Goal: Information Seeking & Learning: Learn about a topic

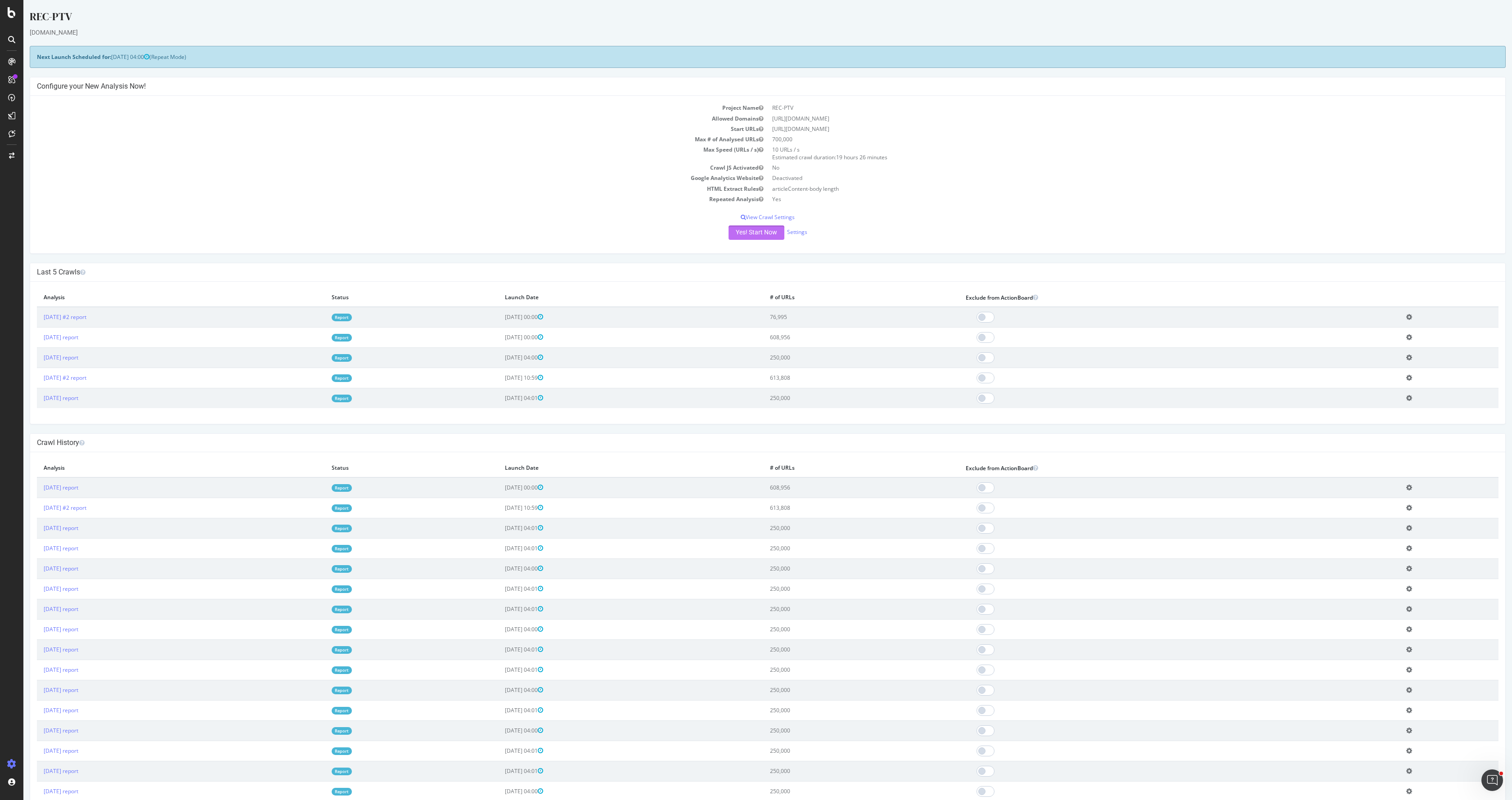
click at [744, 232] on button "Yes! Start Now" at bounding box center [756, 232] width 56 height 15
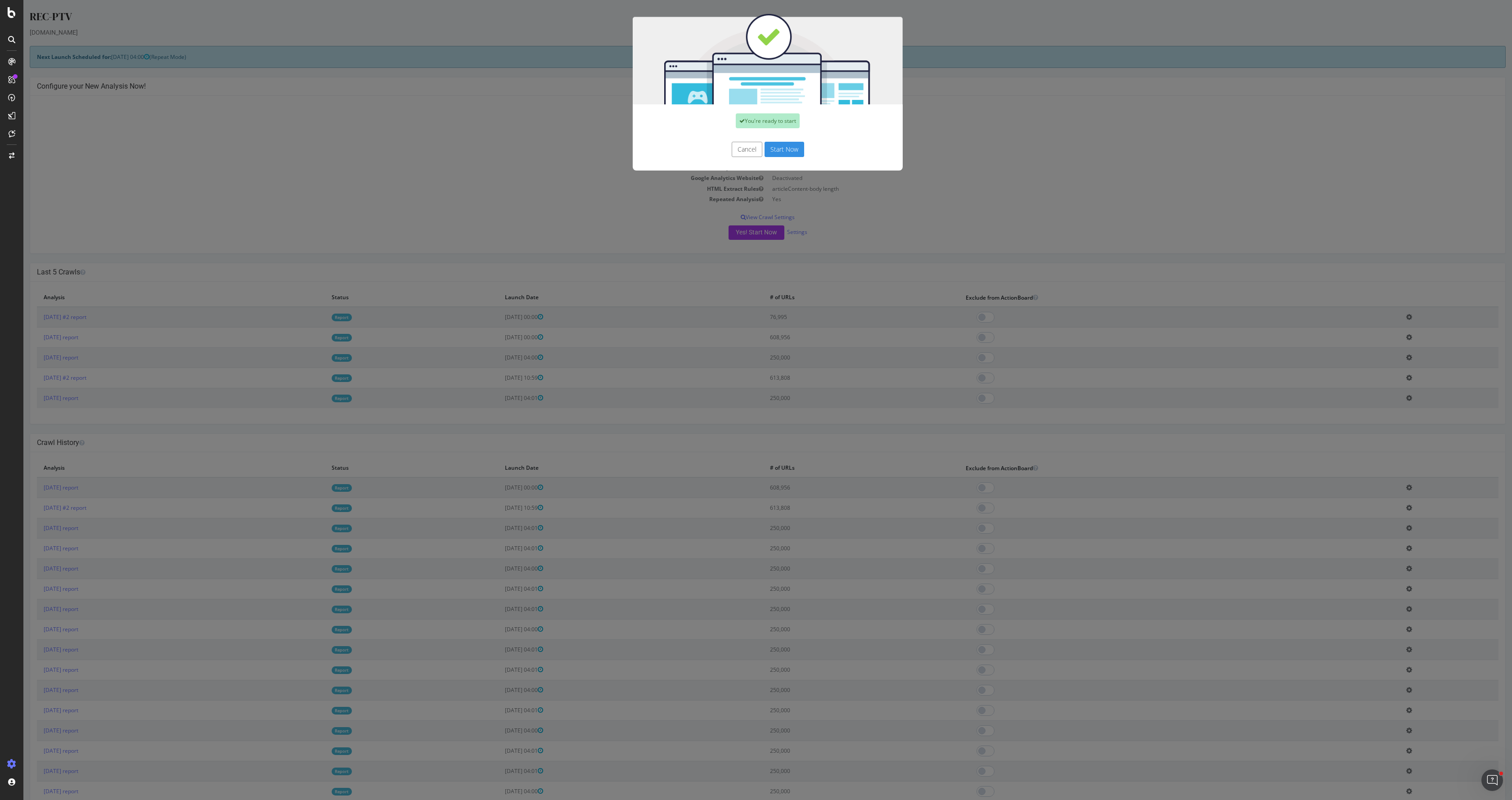
click at [784, 150] on button "Start Now" at bounding box center [784, 150] width 39 height 15
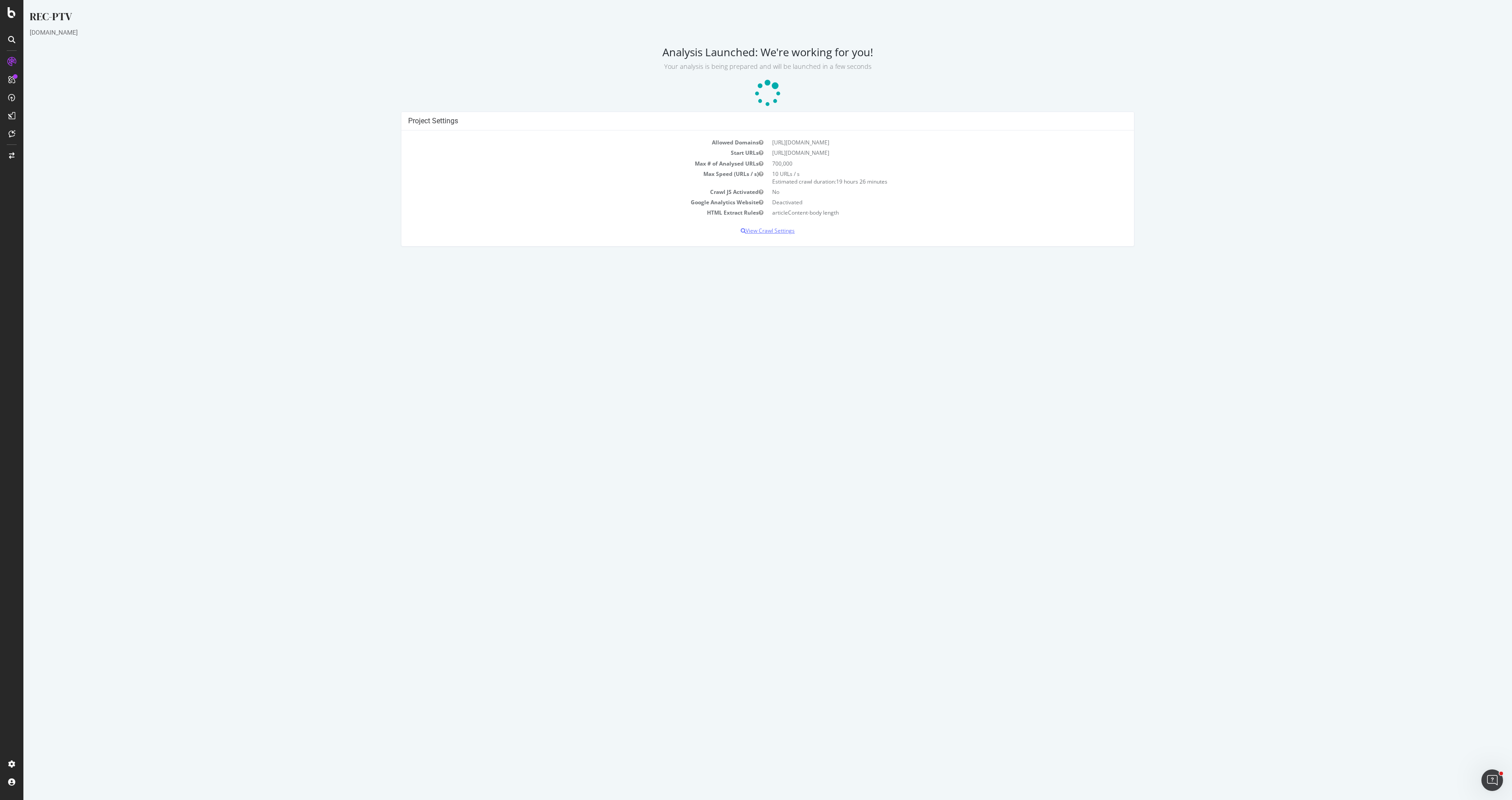
click at [765, 231] on p "View Crawl Settings" at bounding box center [767, 230] width 719 height 8
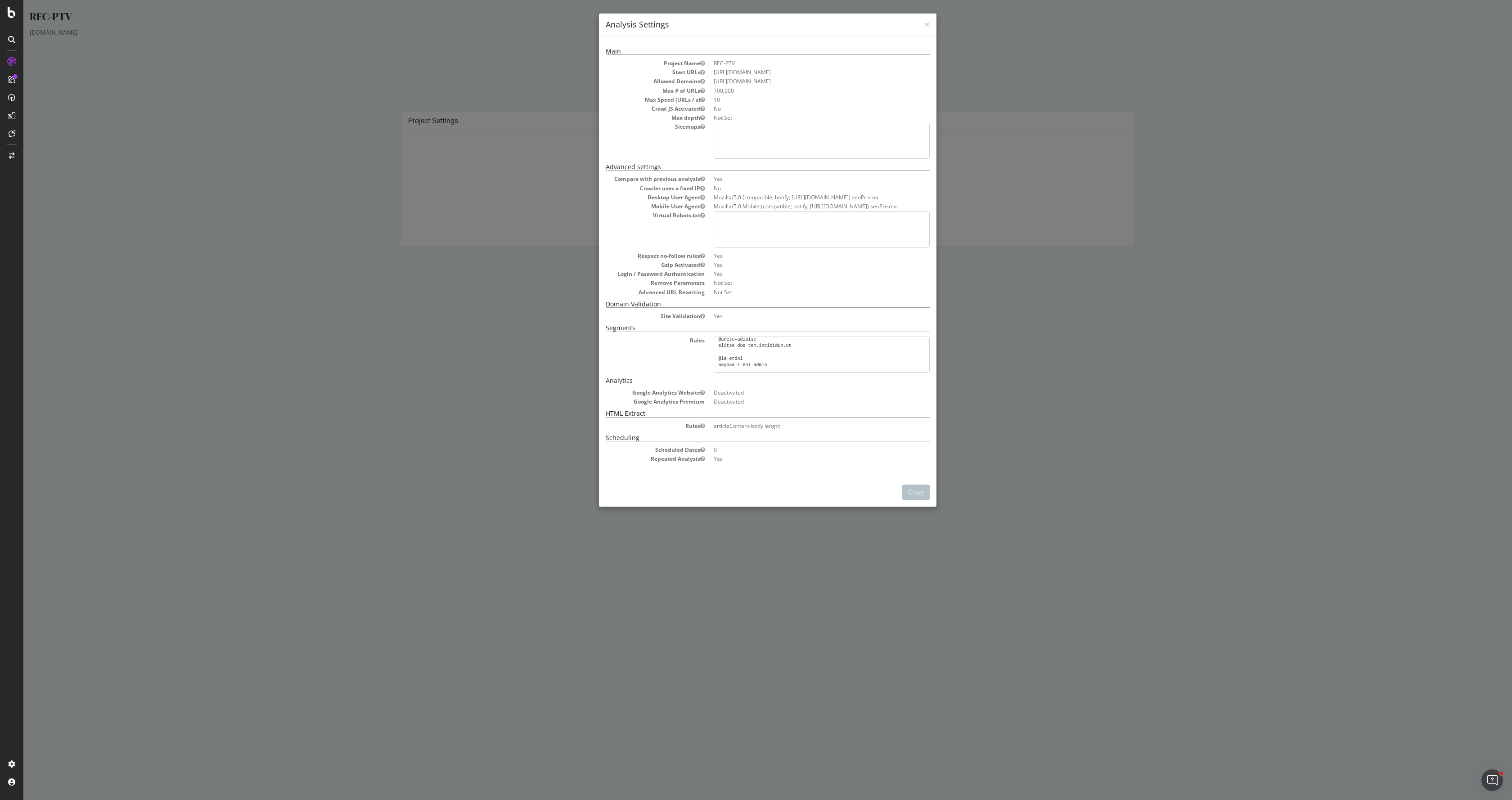
scroll to position [23, 0]
click at [1024, 295] on div "× Close Analysis Settings Main Project Name REC-PTV Start URLs https://www.prog…" at bounding box center [768, 400] width 1489 height 800
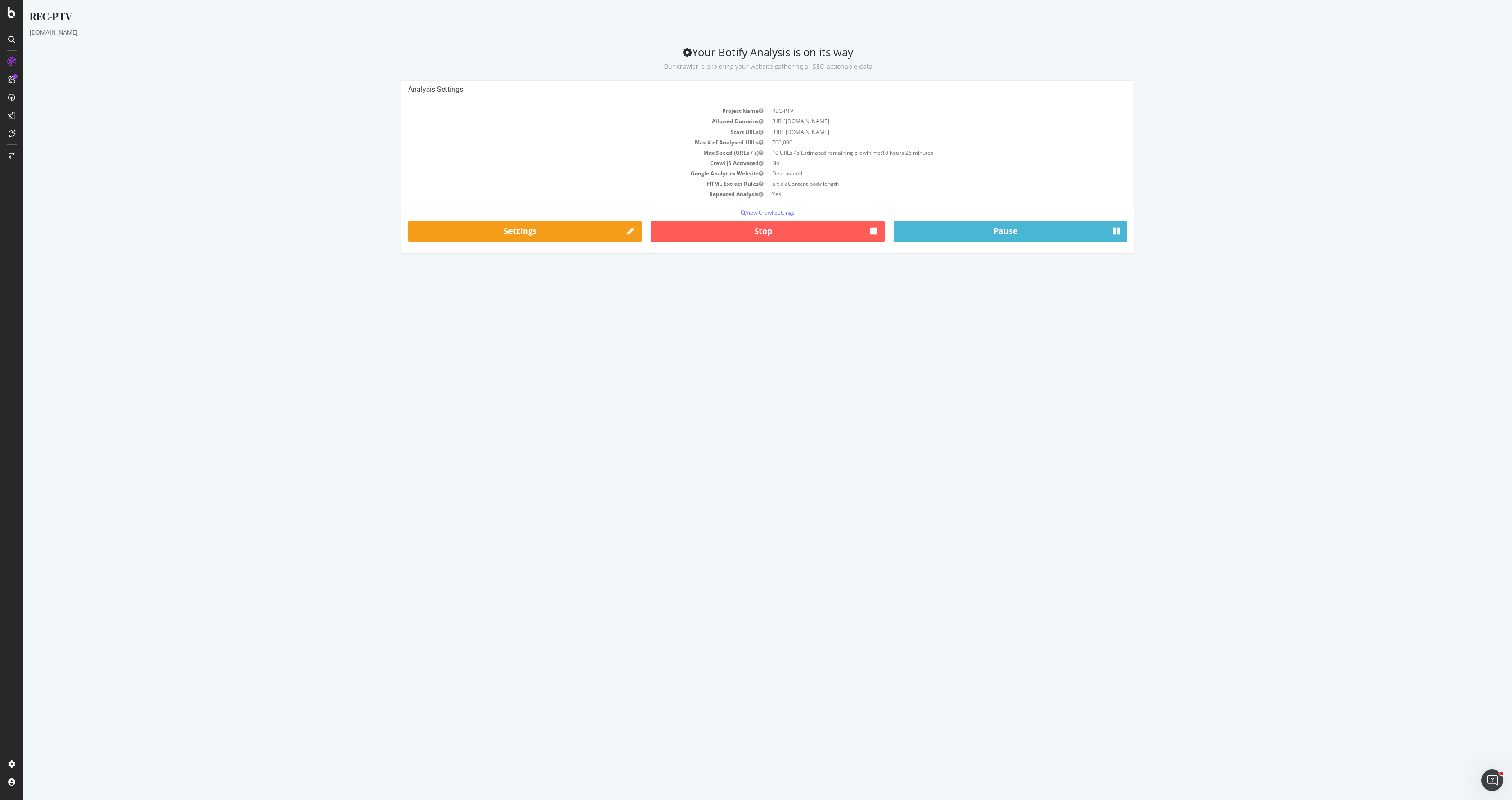
scroll to position [0, 0]
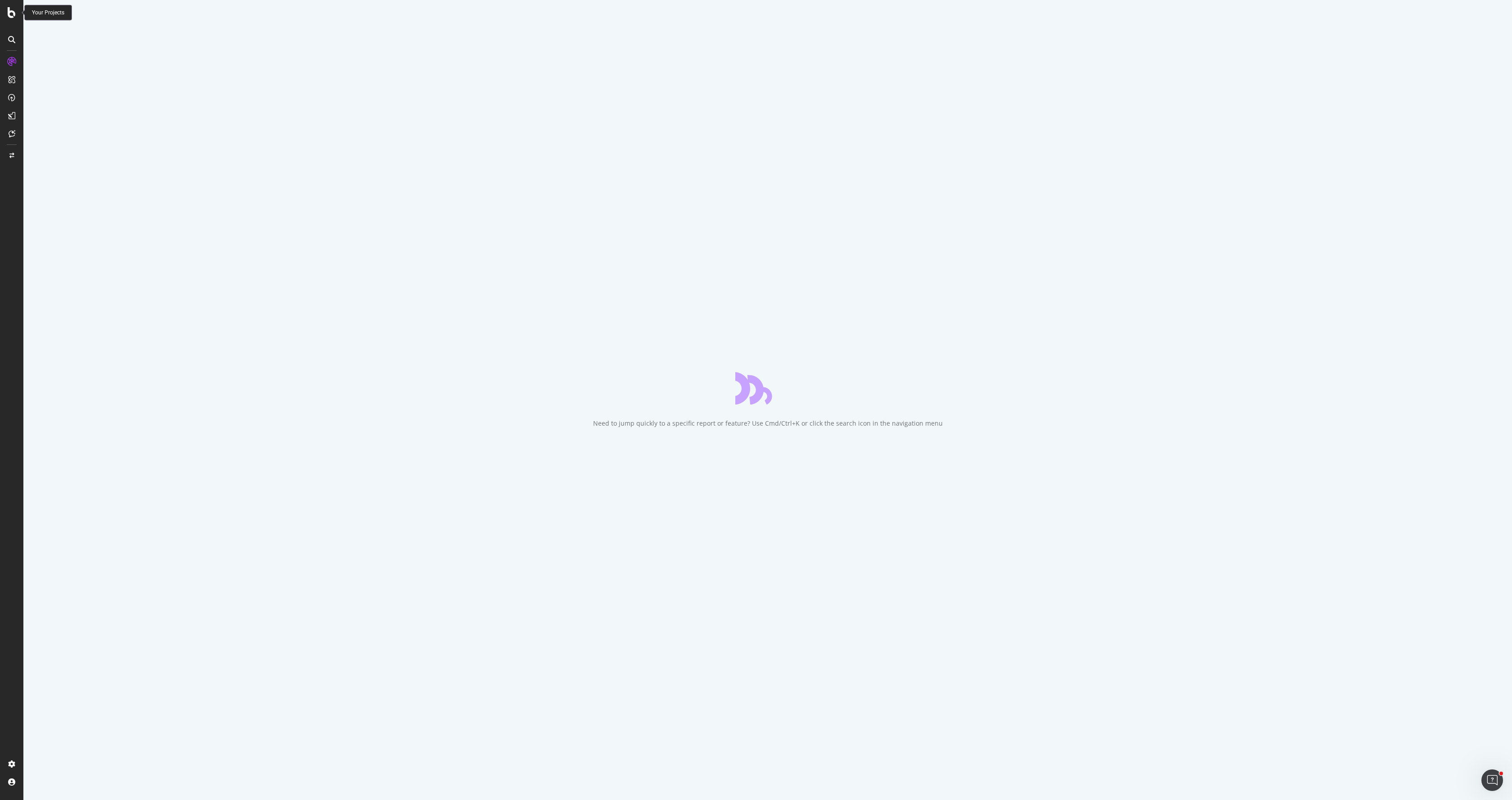
click at [11, 16] on icon at bounding box center [12, 12] width 8 height 11
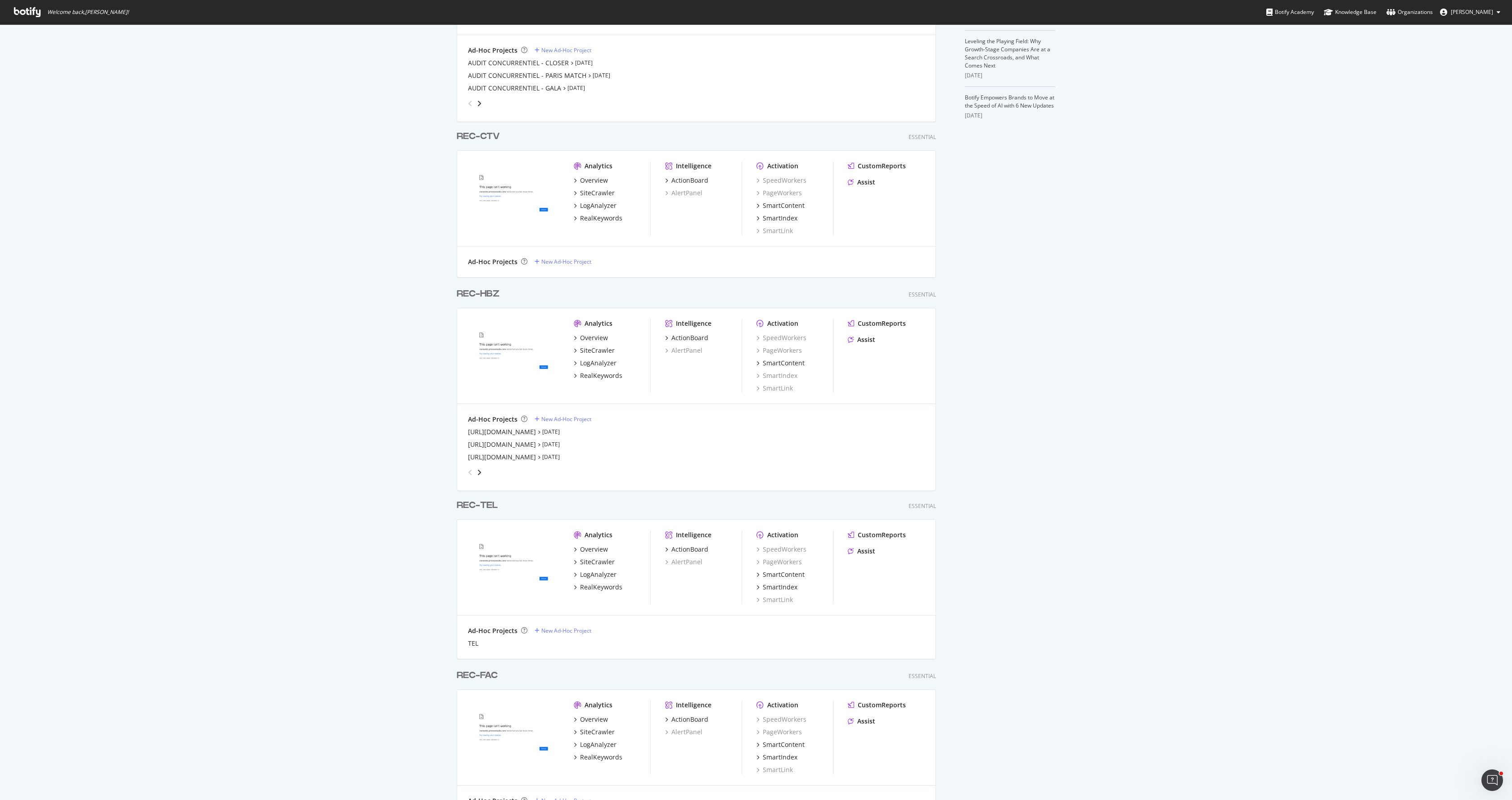
scroll to position [576, 0]
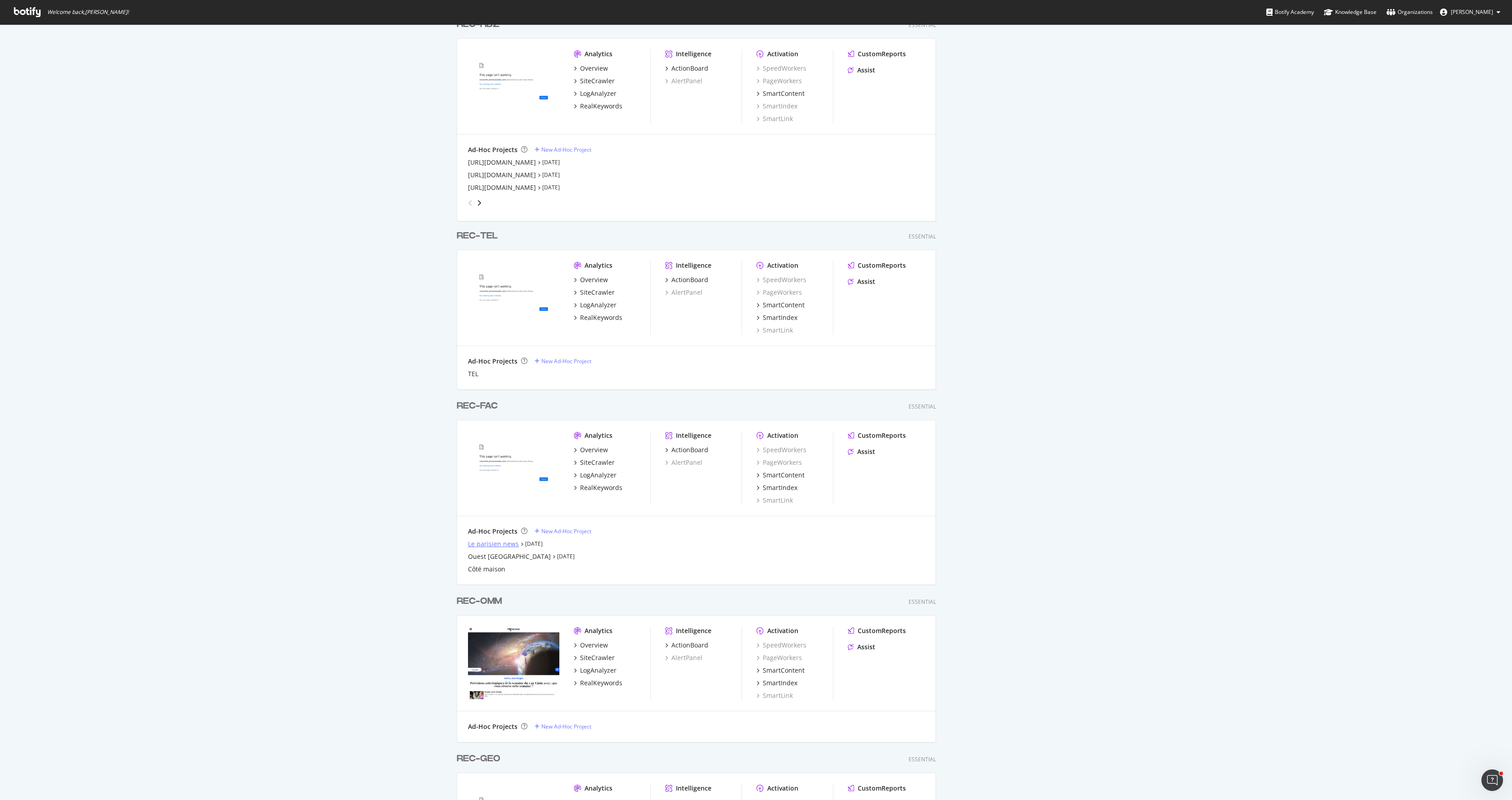
click at [505, 543] on div "Le parisien news" at bounding box center [493, 544] width 51 height 9
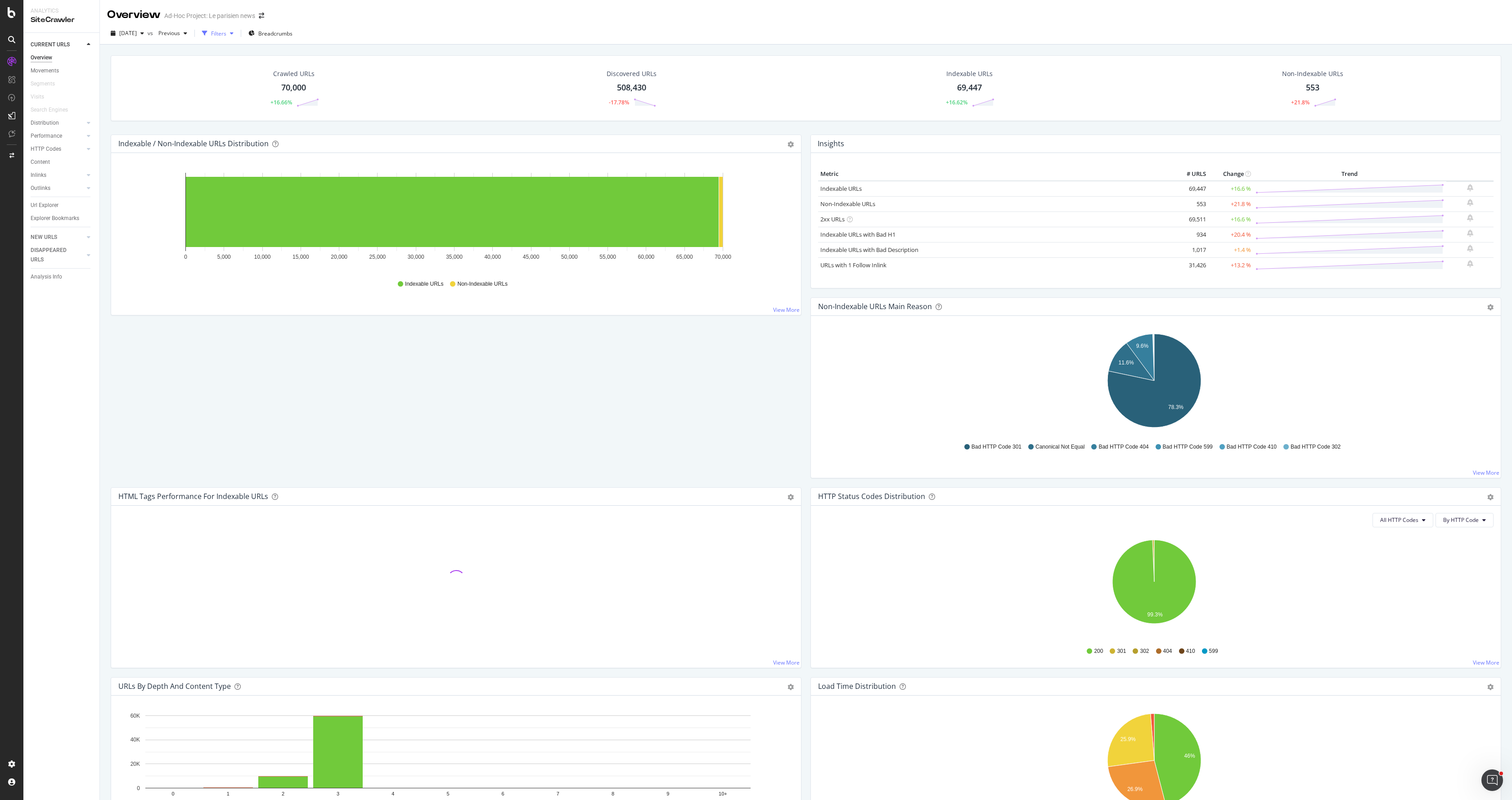
click at [227, 35] on div "Filters" at bounding box center [219, 33] width 15 height 8
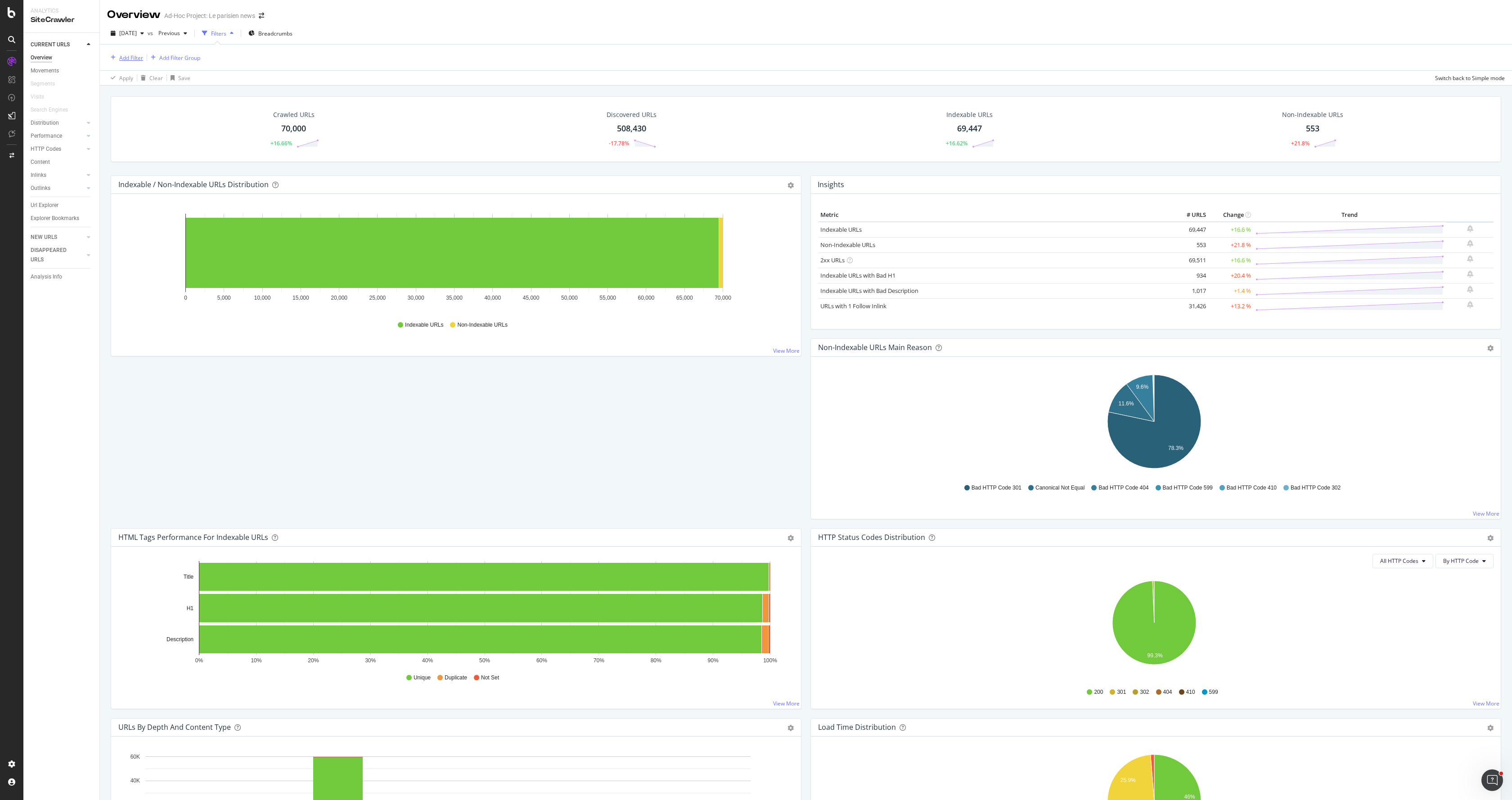
click at [116, 60] on div "button" at bounding box center [113, 58] width 12 height 5
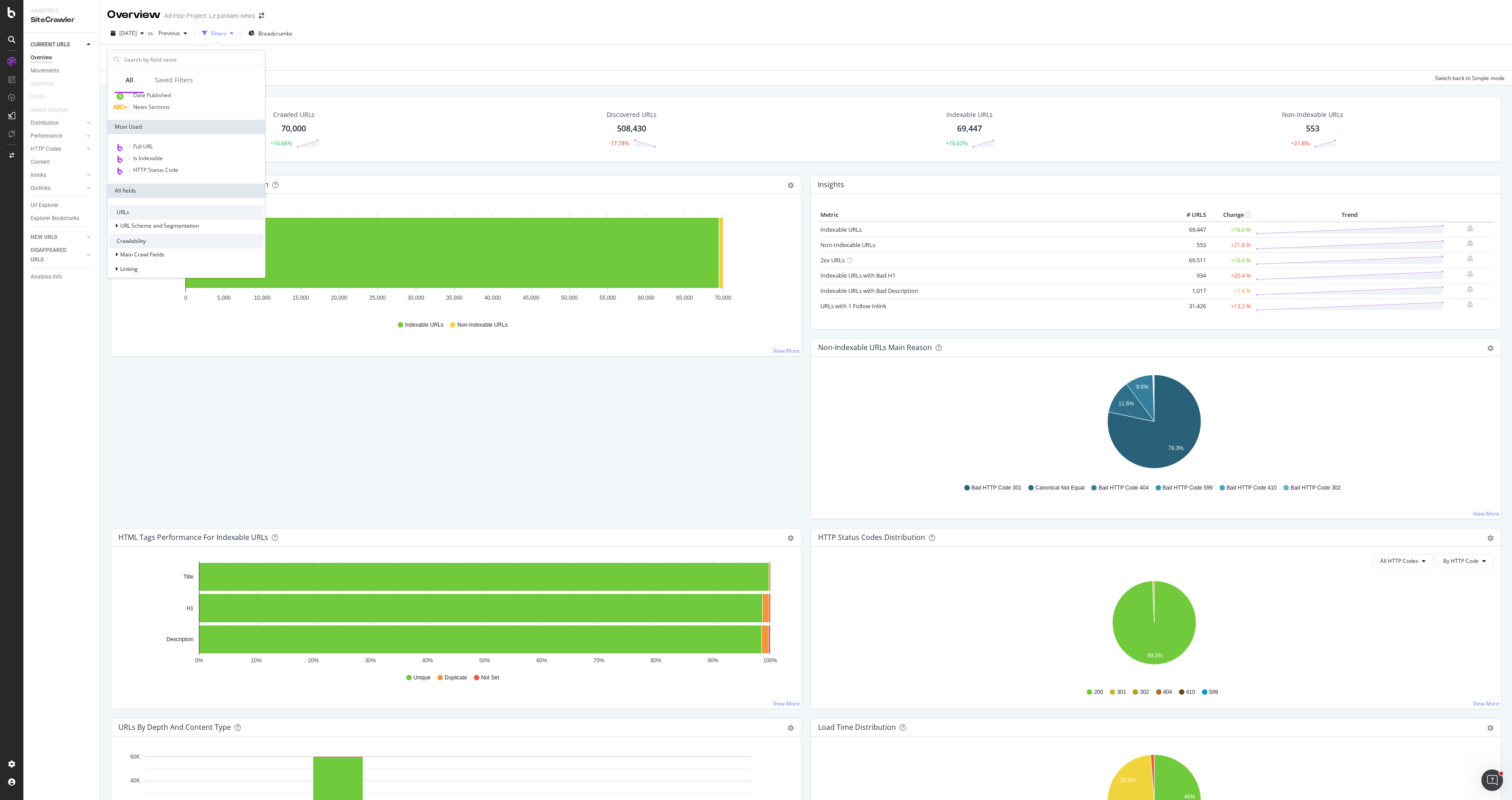
scroll to position [138, 0]
click at [157, 254] on div "Structured Data" at bounding box center [140, 249] width 40 height 8
click at [150, 179] on div "News" at bounding box center [186, 178] width 154 height 12
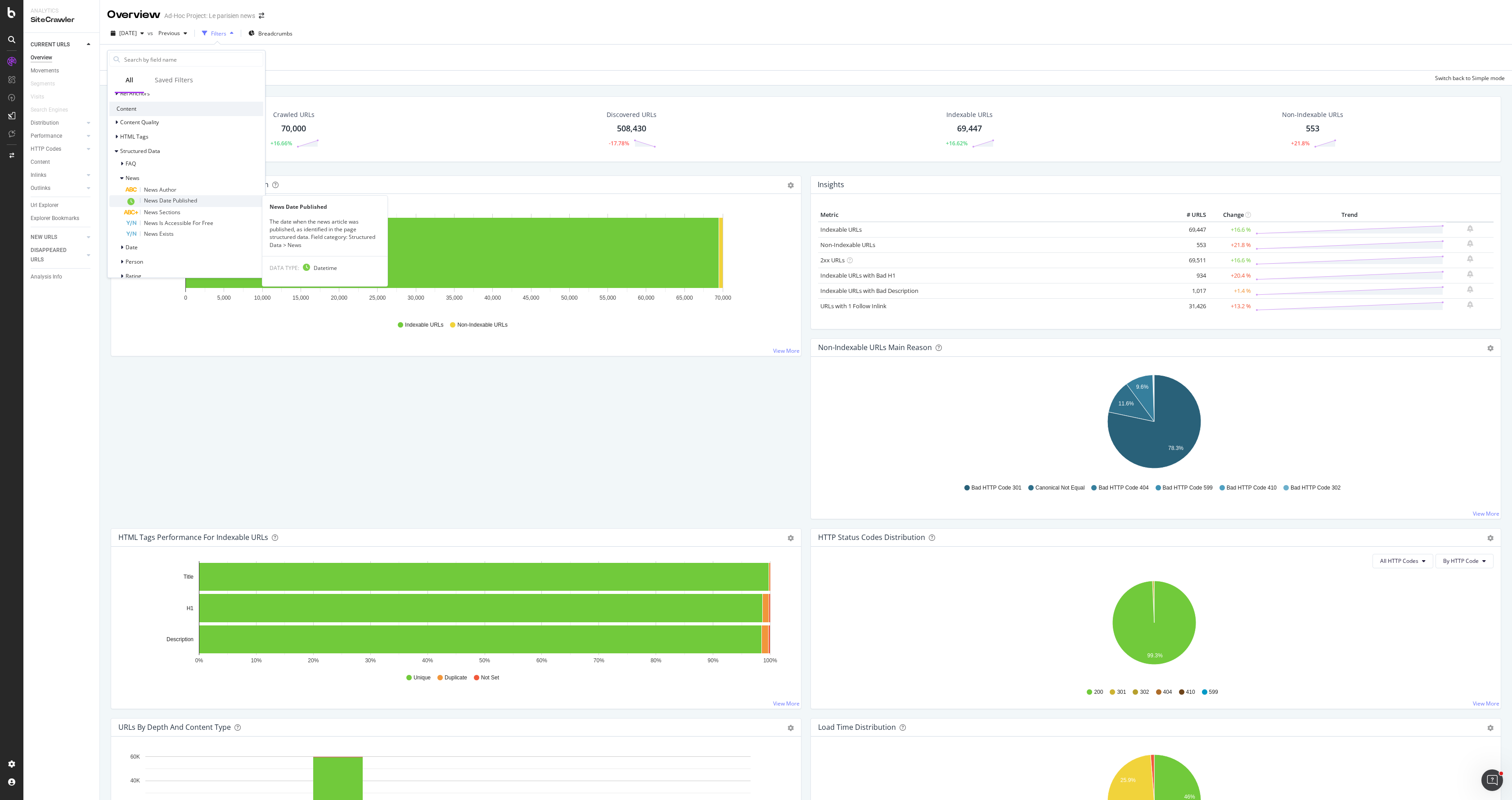
click at [194, 201] on span "News Date Published" at bounding box center [170, 200] width 53 height 8
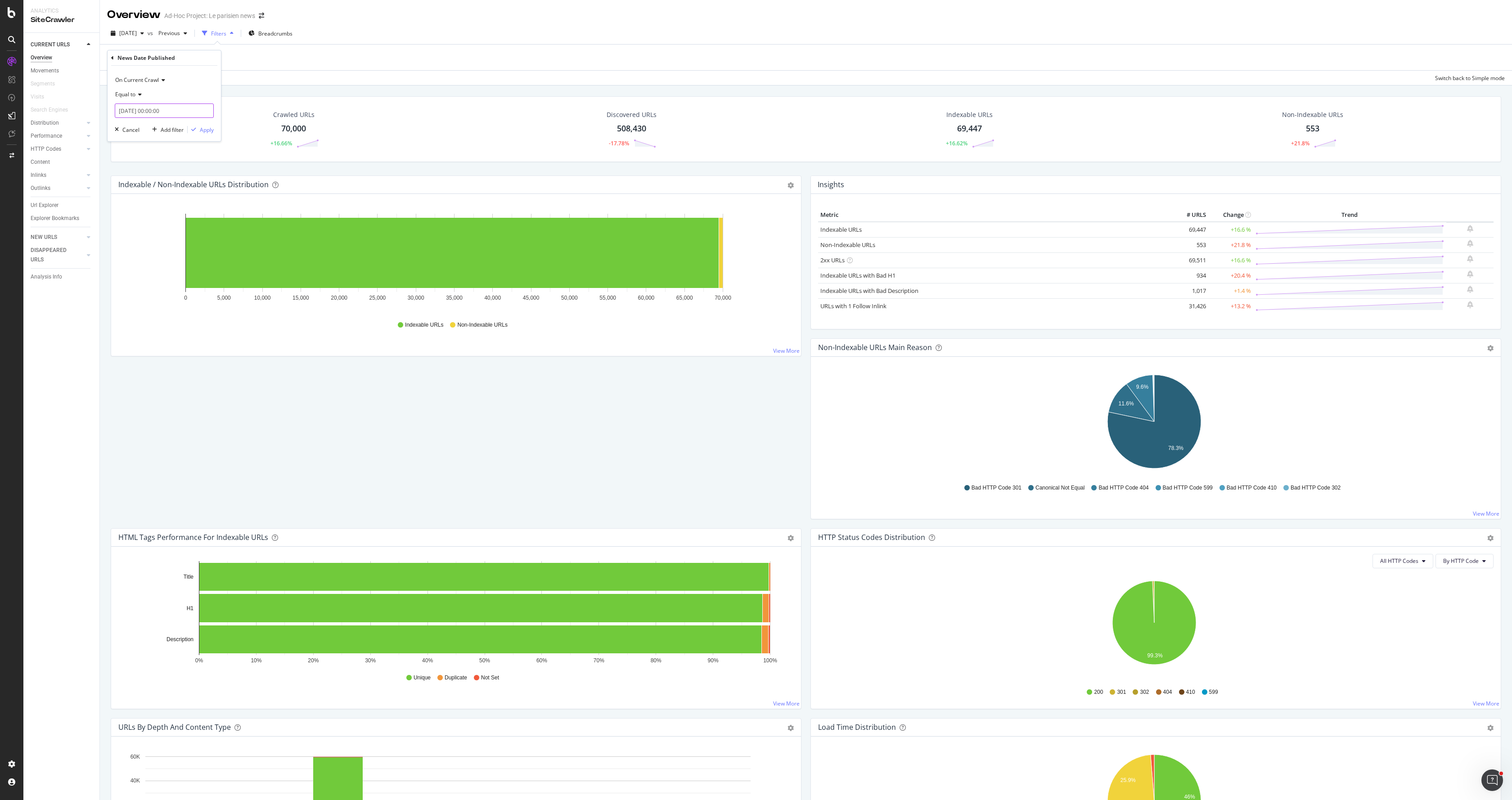
click at [150, 109] on input "[DATE] 00:00:00" at bounding box center [164, 110] width 99 height 15
click at [133, 99] on div "Equal to" at bounding box center [164, 94] width 99 height 15
click at [134, 215] on div "Exists" at bounding box center [165, 218] width 96 height 12
click at [201, 113] on div "Apply" at bounding box center [207, 113] width 14 height 8
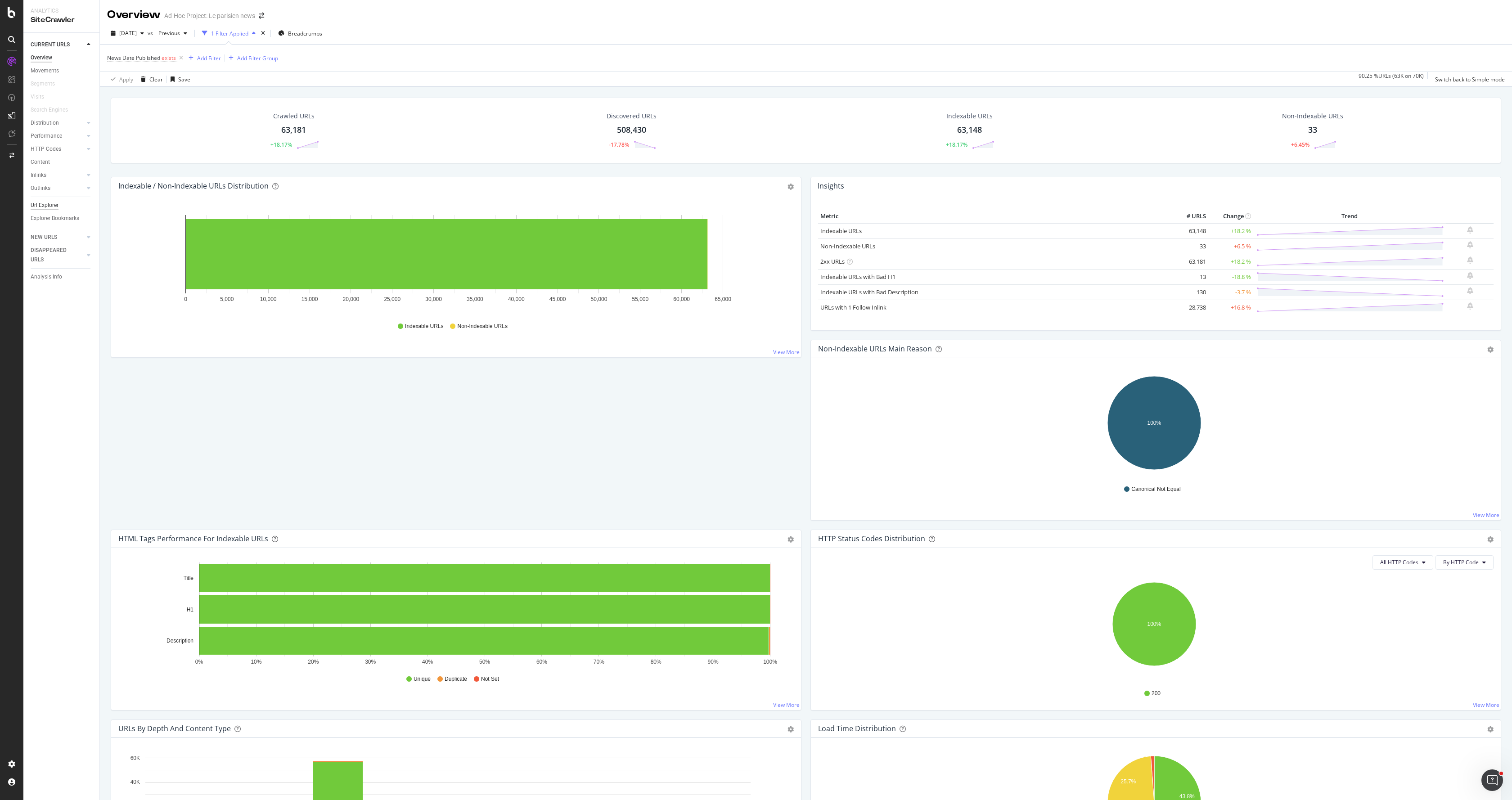
click at [46, 209] on div "Url Explorer" at bounding box center [45, 205] width 28 height 9
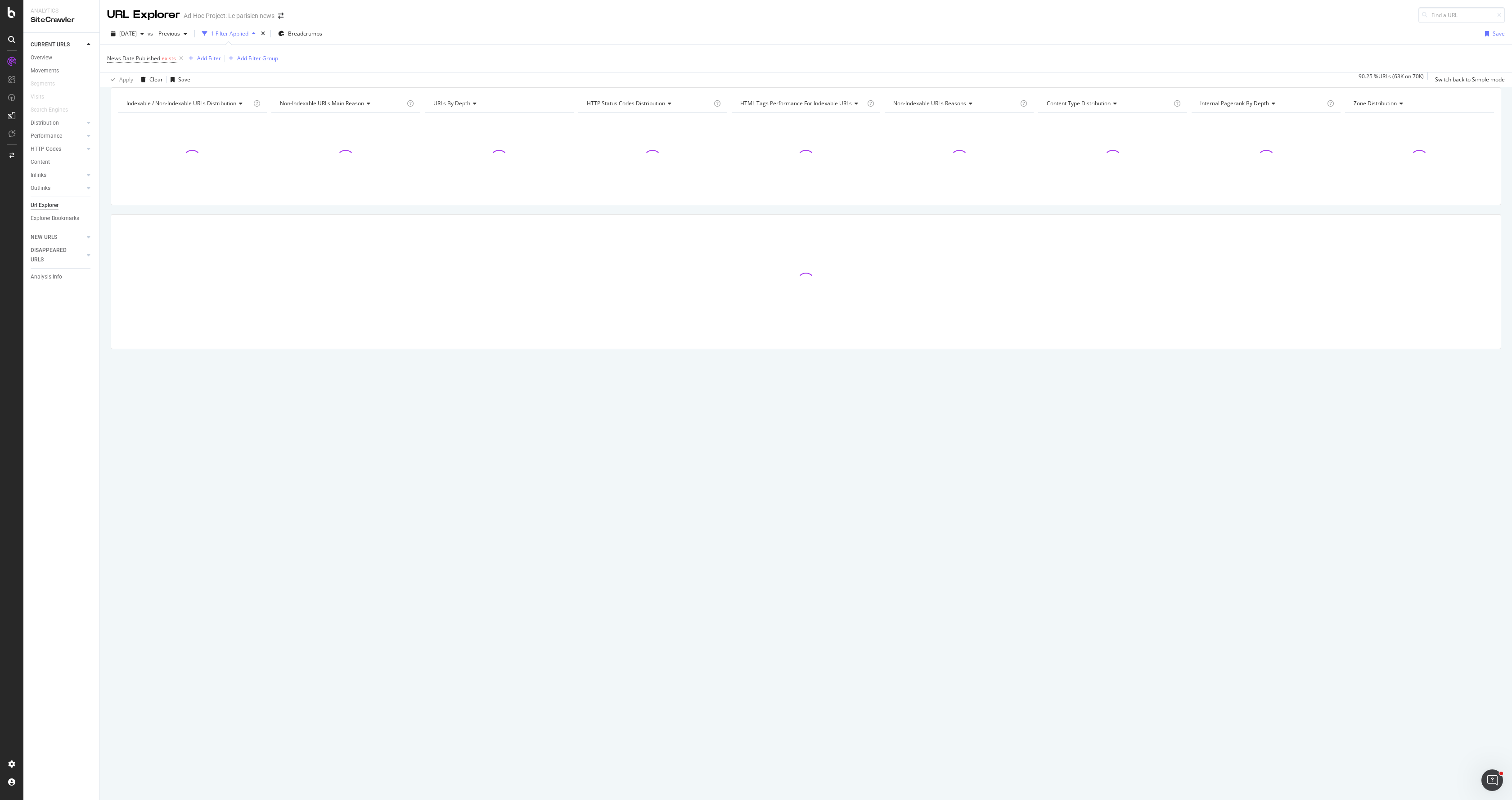
click at [201, 61] on div "Add Filter" at bounding box center [209, 58] width 24 height 8
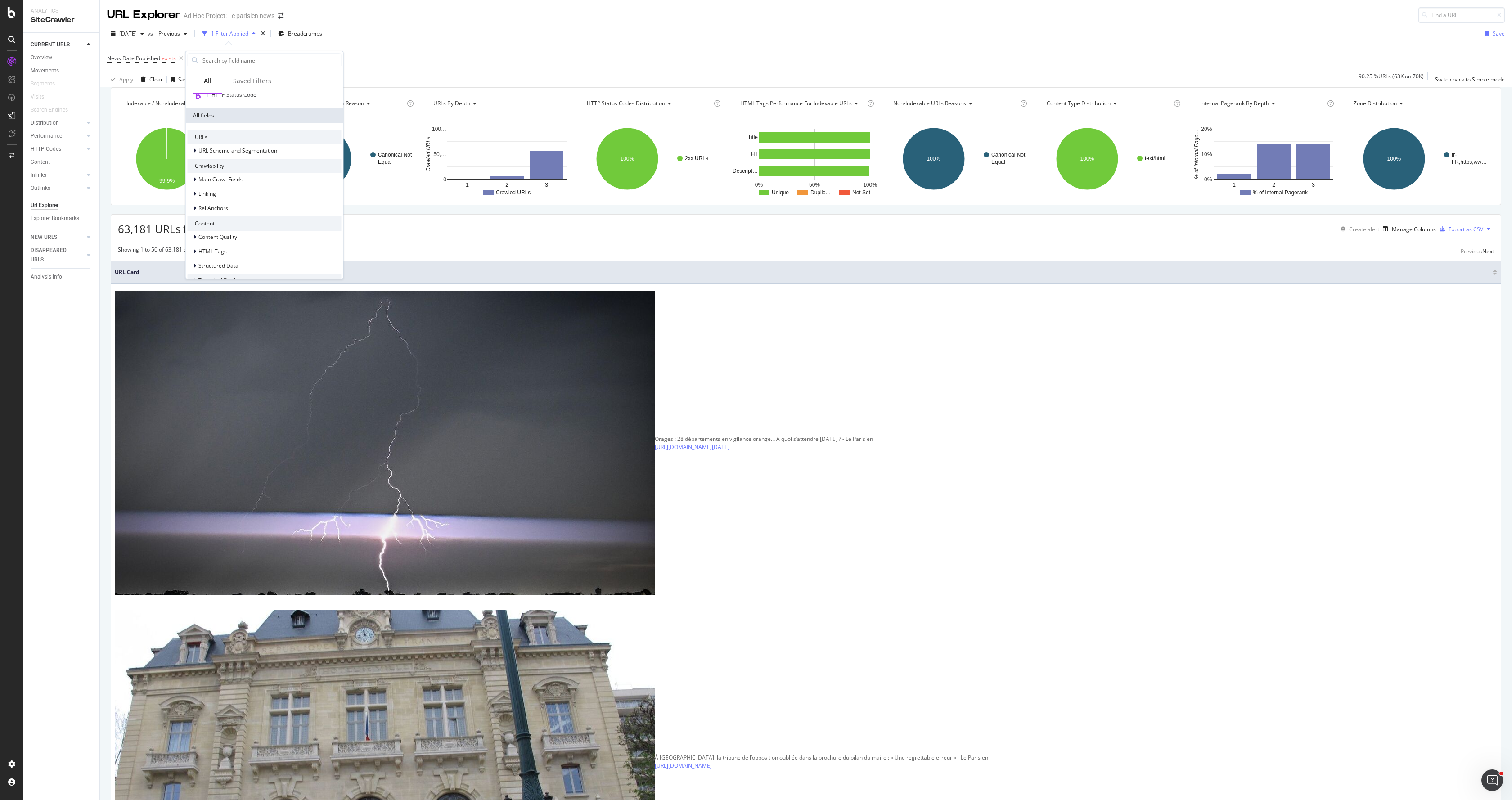
scroll to position [150, 0]
click at [236, 251] on span "Structured Data" at bounding box center [218, 250] width 40 height 8
click at [223, 243] on div "News" at bounding box center [265, 241] width 154 height 12
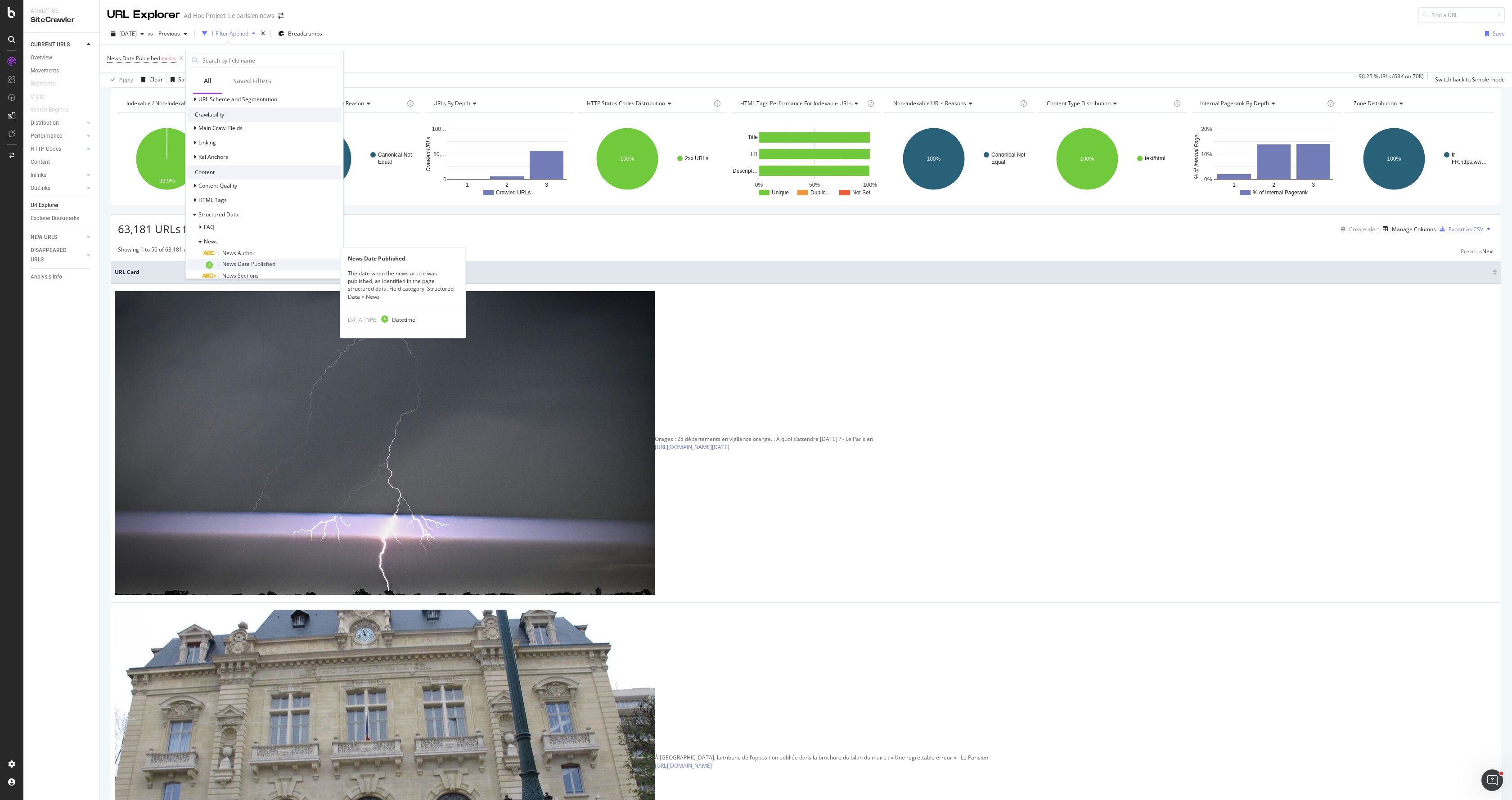
scroll to position [197, 0]
click at [254, 254] on span "News Date Published" at bounding box center [249, 252] width 53 height 8
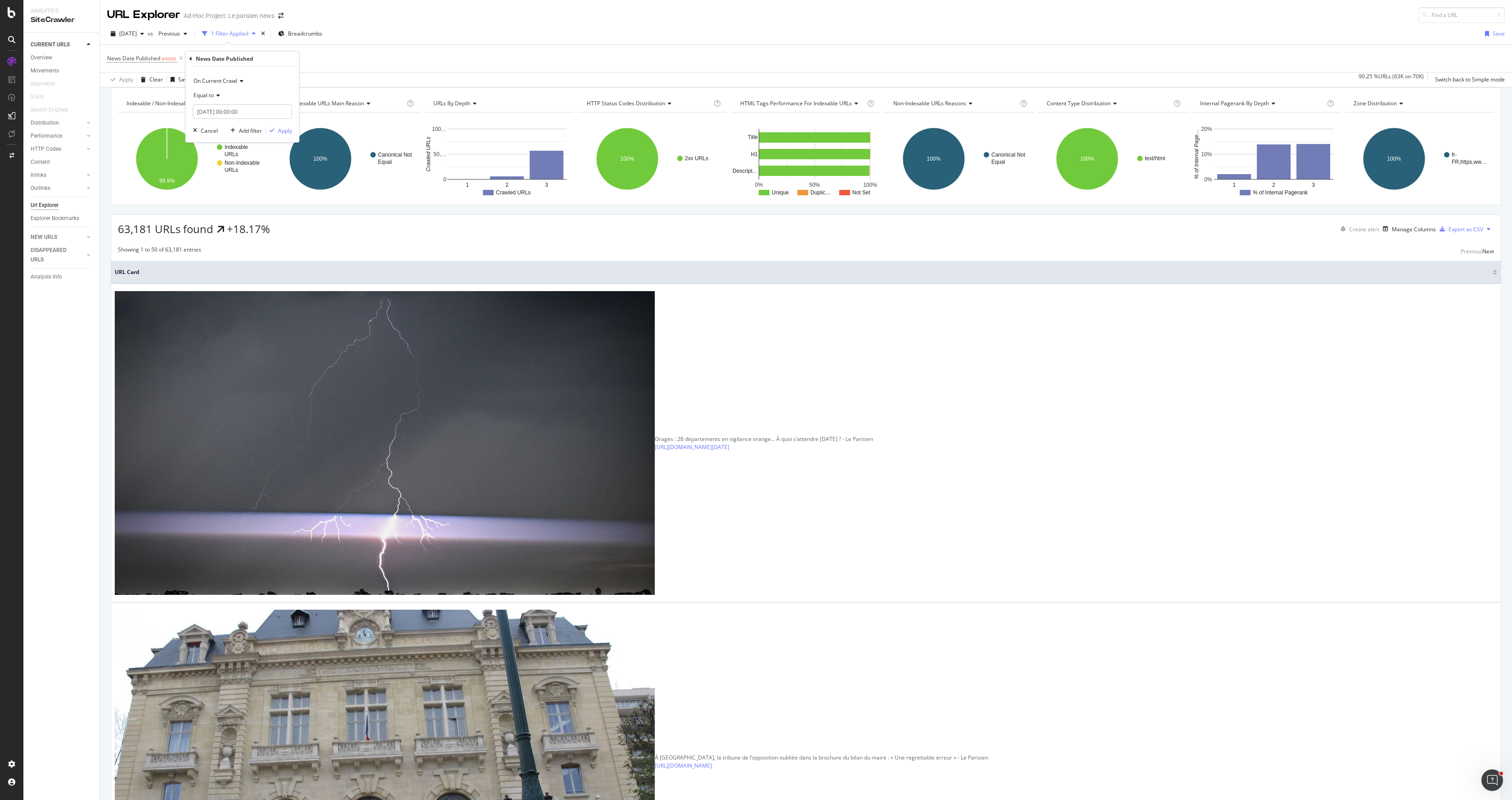
click at [215, 92] on div "Equal to" at bounding box center [242, 95] width 99 height 15
click at [242, 169] on div "Between" at bounding box center [244, 173] width 96 height 12
click at [216, 105] on input "[DATE] 00:00:00" at bounding box center [242, 112] width 99 height 15
click at [207, 198] on div "17" at bounding box center [205, 196] width 15 height 12
type input "[DATE] 00:00:00"
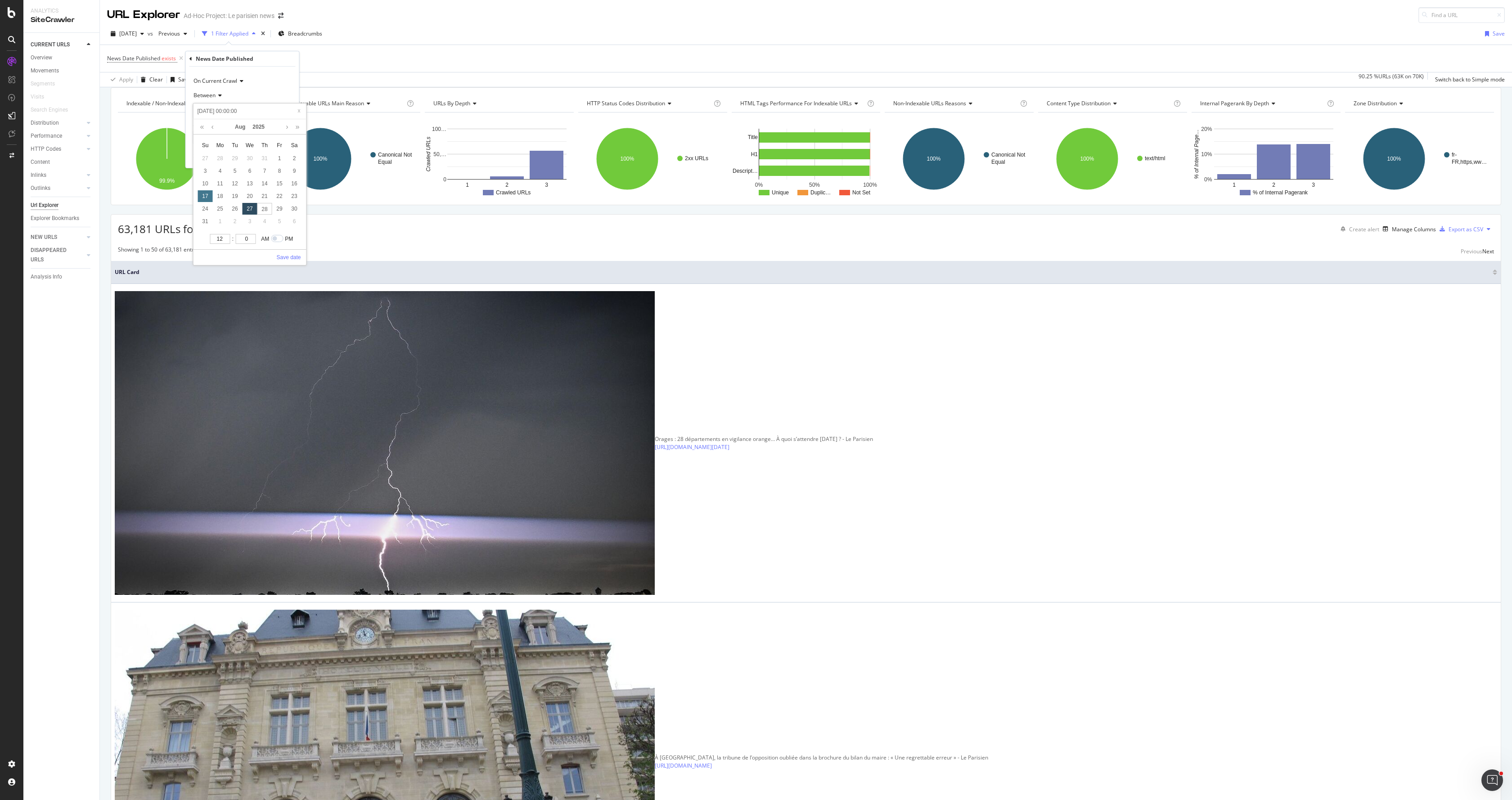
type input "[DATE] 00:00:00"
click at [281, 254] on link "Save date" at bounding box center [288, 258] width 24 height 8
click at [226, 137] on input "[DATE] 00:00:00" at bounding box center [242, 137] width 99 height 15
click at [201, 229] on div "24" at bounding box center [205, 234] width 15 height 12
type input "[DATE] 00:00:00"
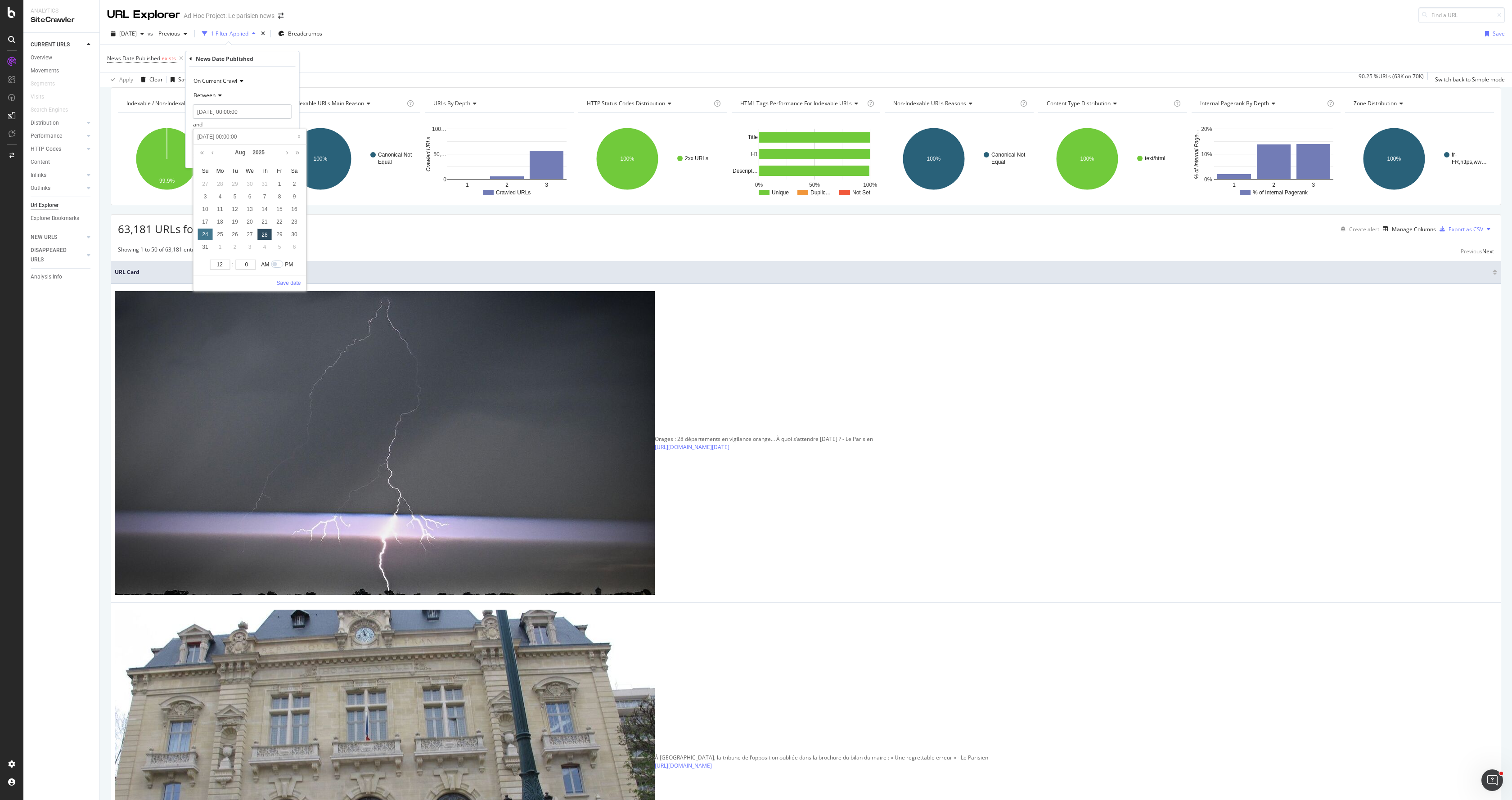
type input "[DATE] 00:00:00"
click at [286, 282] on link "Save date" at bounding box center [288, 283] width 24 height 8
click at [276, 157] on div "button" at bounding box center [272, 156] width 12 height 5
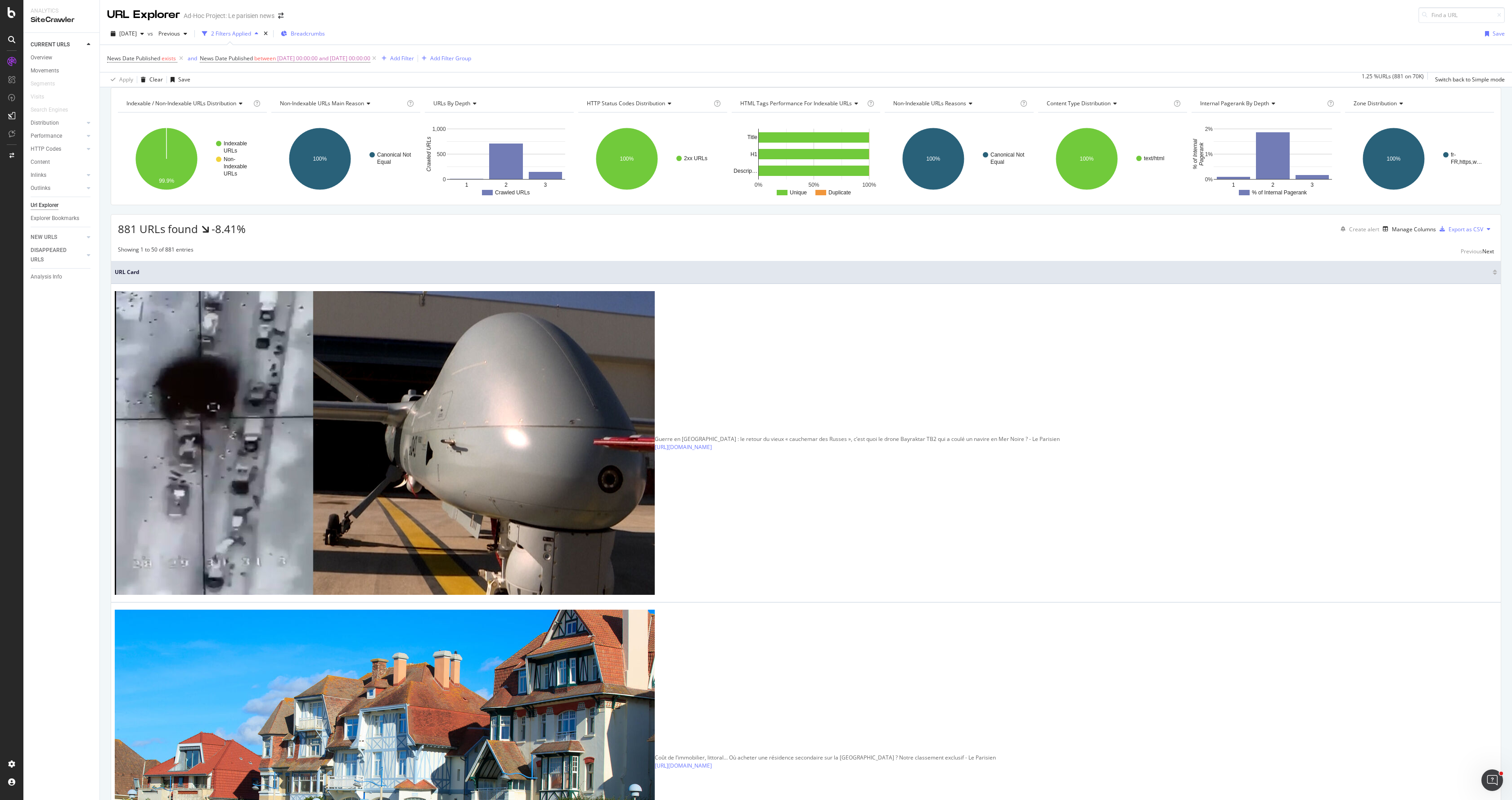
click at [322, 30] on span "Breadcrumbs" at bounding box center [308, 33] width 34 height 8
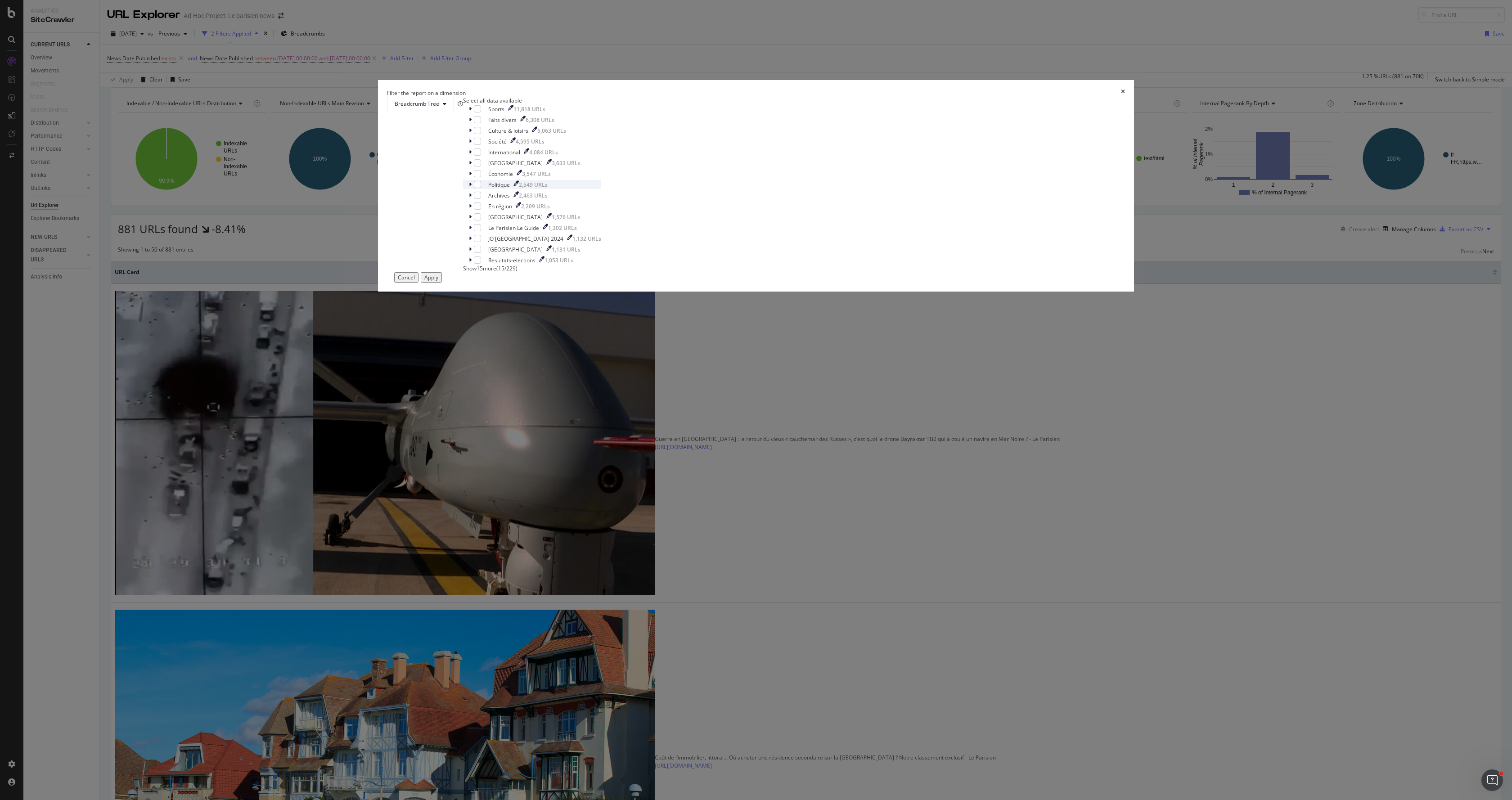
scroll to position [8, 0]
click at [497, 272] on span "Show 15 more" at bounding box center [480, 268] width 33 height 8
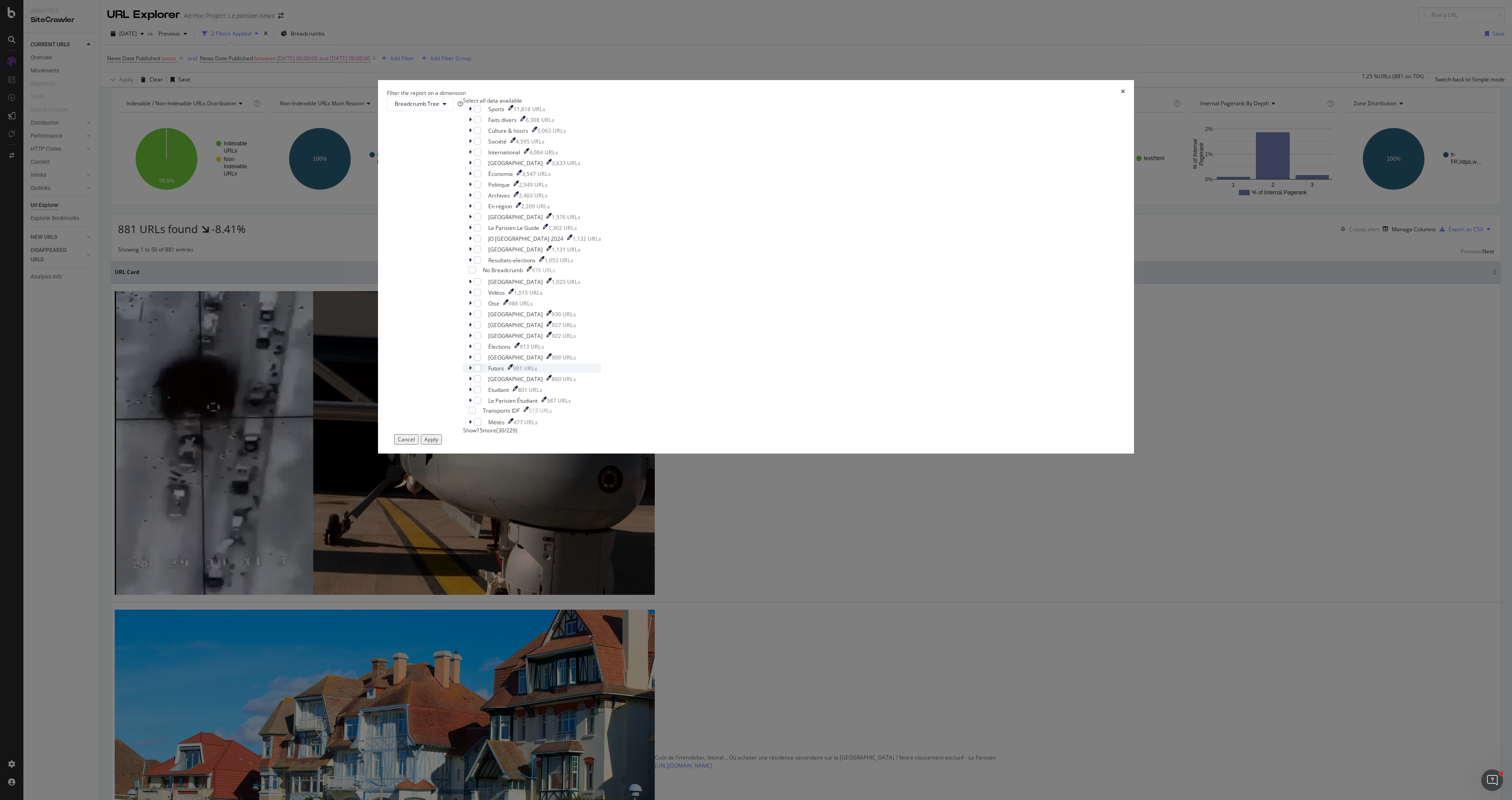
scroll to position [76, 0]
click at [481, 231] on div "modal" at bounding box center [477, 228] width 7 height 7
click at [438, 443] on div "Apply" at bounding box center [431, 439] width 14 height 8
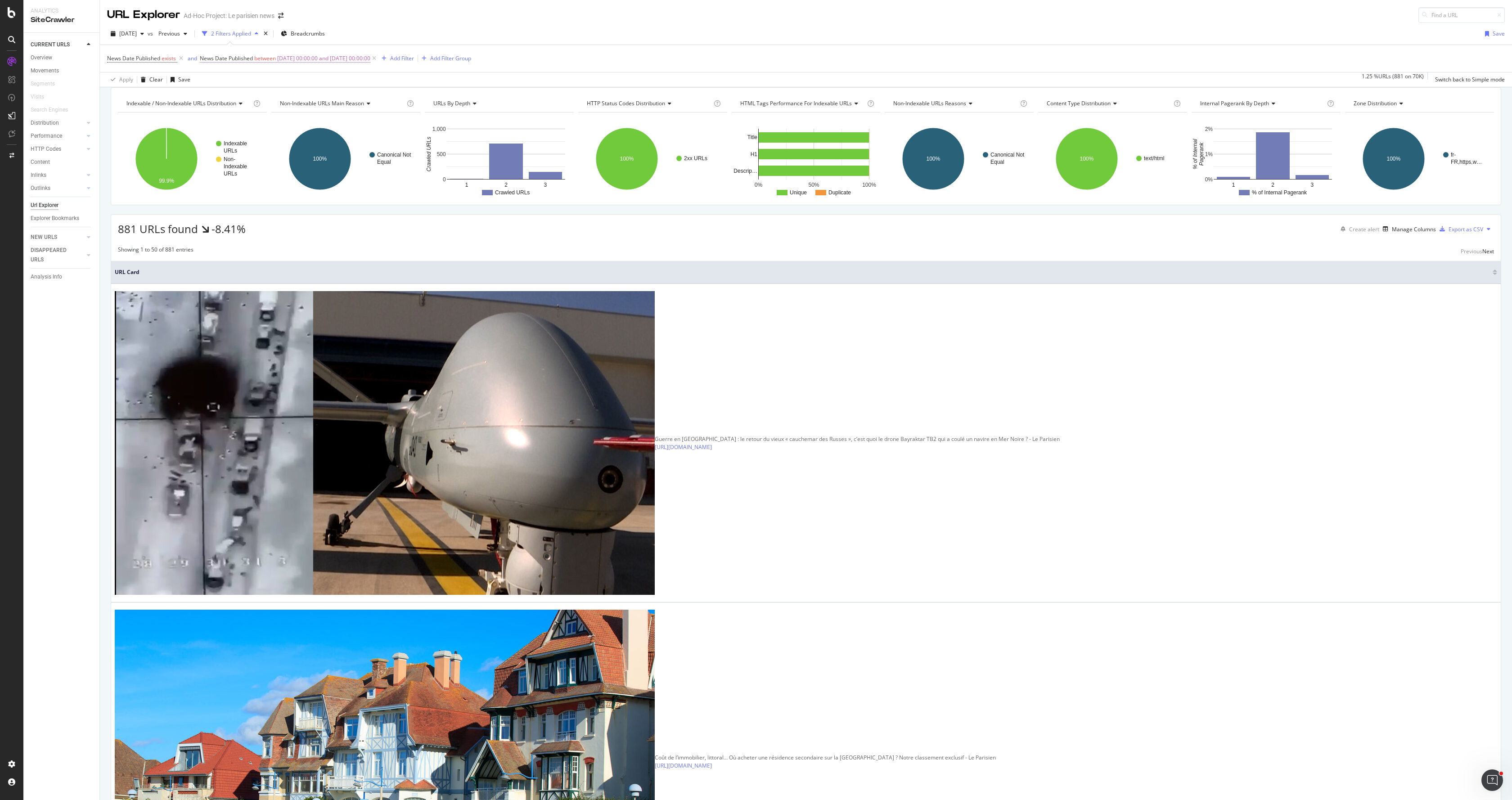
click at [282, 63] on span "[DATE] 00:00:00 and [DATE] 00:00:00" at bounding box center [323, 58] width 93 height 12
click at [240, 113] on input "[DATE] 00:00:00" at bounding box center [257, 110] width 99 height 15
click at [239, 110] on input "[DATE] 00:00:00" at bounding box center [265, 110] width 107 height 10
type input "2025-08-0 00:00:00"
type input "[DATE] 00:00:00"
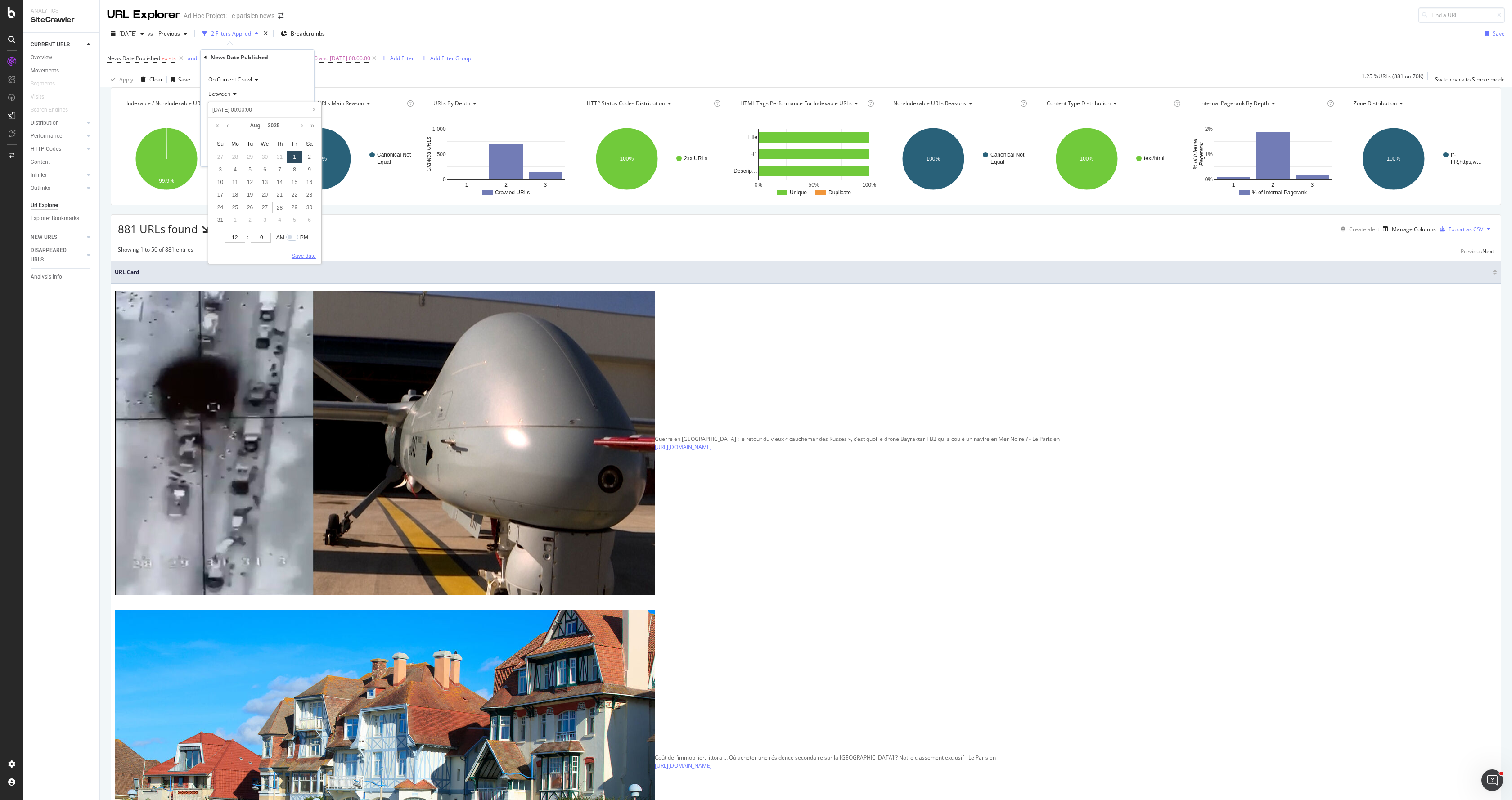
type input "[DATE] 00:00:00"
click at [302, 258] on link "Save date" at bounding box center [303, 256] width 24 height 8
click at [305, 155] on div "Apply" at bounding box center [300, 155] width 14 height 8
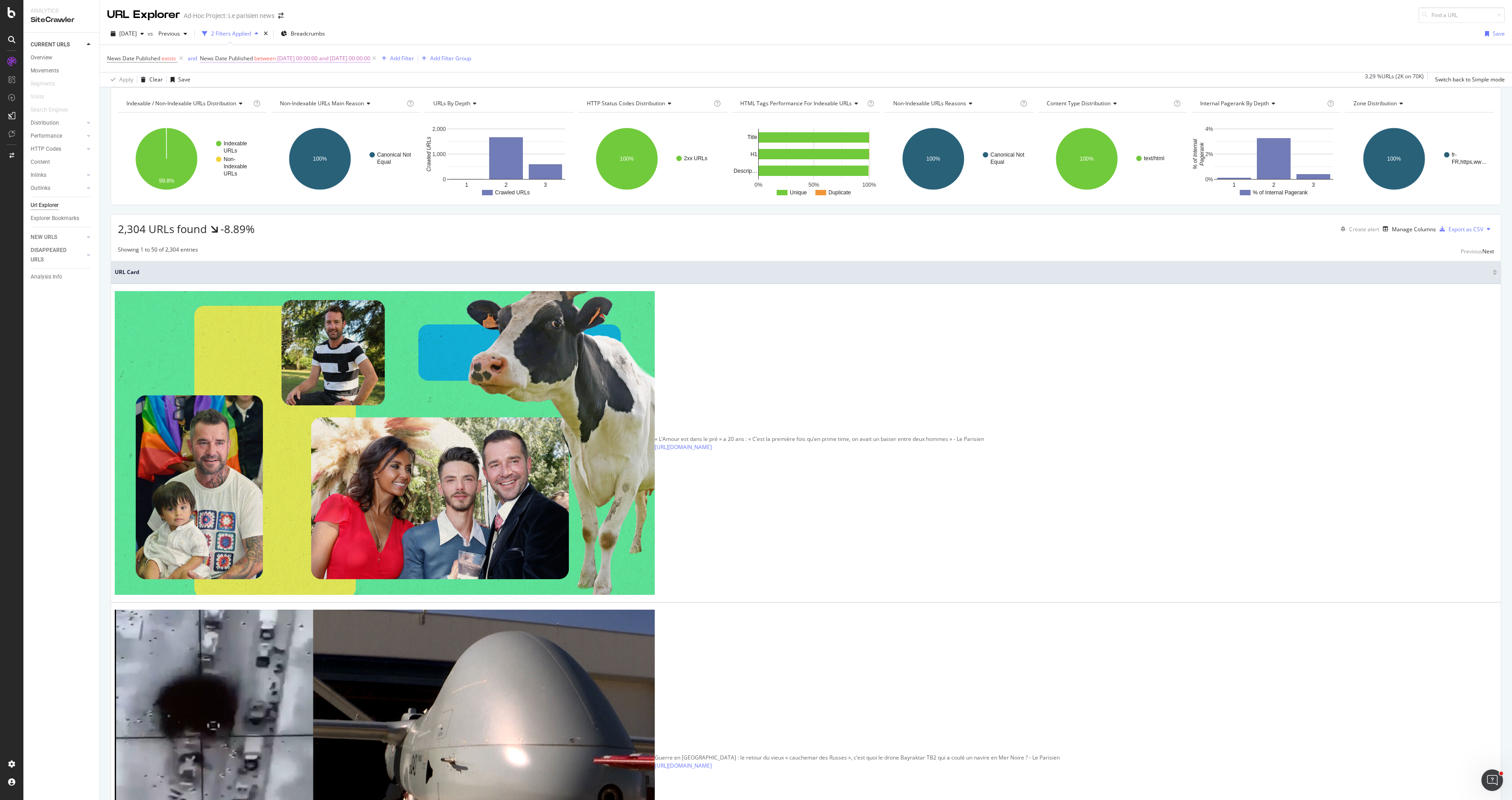
click at [298, 56] on span "[DATE] 00:00:00 and [DATE] 00:00:00" at bounding box center [323, 58] width 93 height 12
click at [427, 87] on div "[DATE] vs Previous 2 Filters Applied Breadcrumbs Save News Date Published exist…" at bounding box center [806, 55] width 1412 height 65
click at [324, 36] on span "Breadcrumbs" at bounding box center [308, 33] width 34 height 8
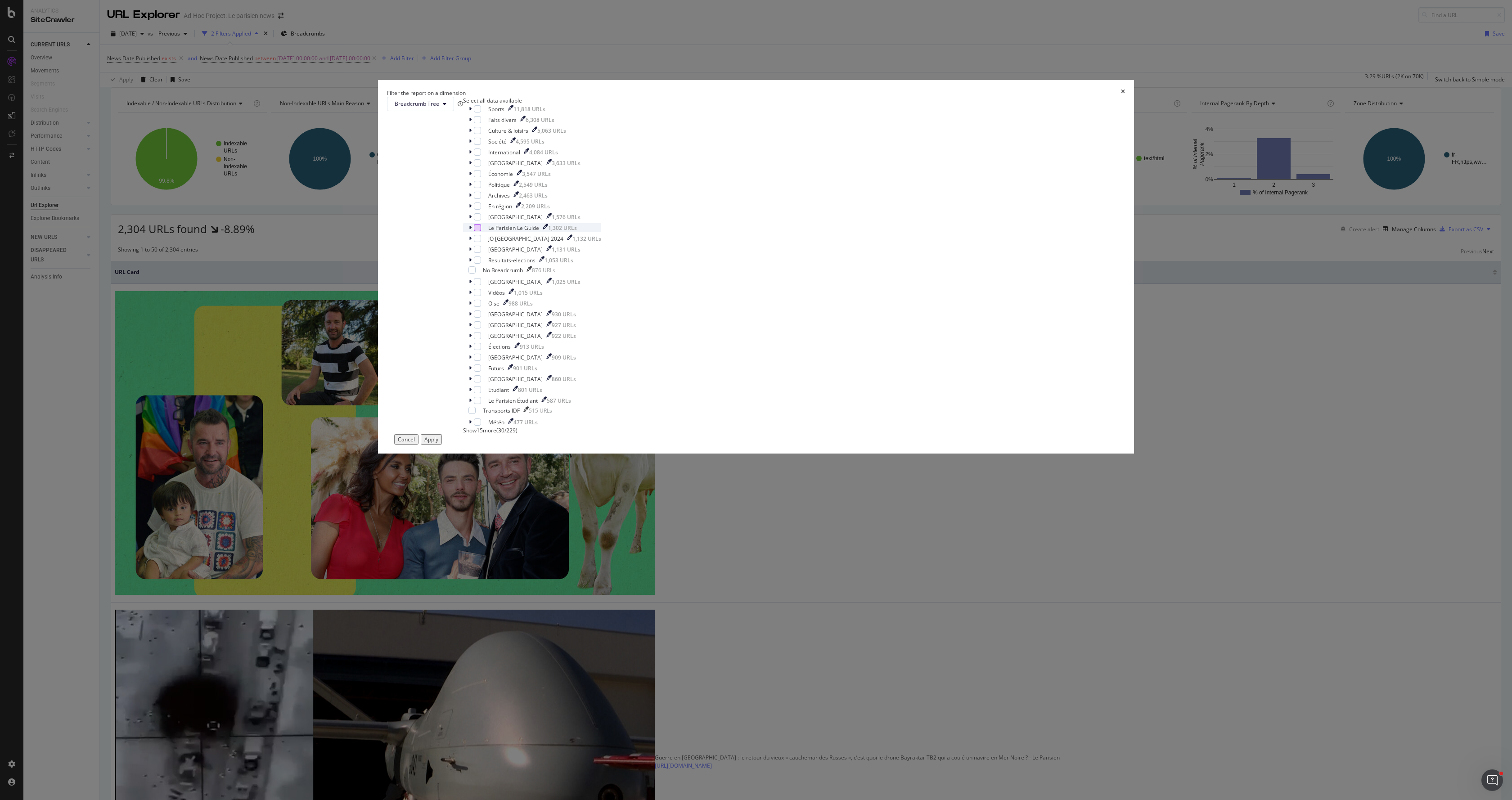
click at [481, 231] on div "modal" at bounding box center [477, 228] width 7 height 7
click at [438, 443] on div "Apply" at bounding box center [431, 439] width 14 height 8
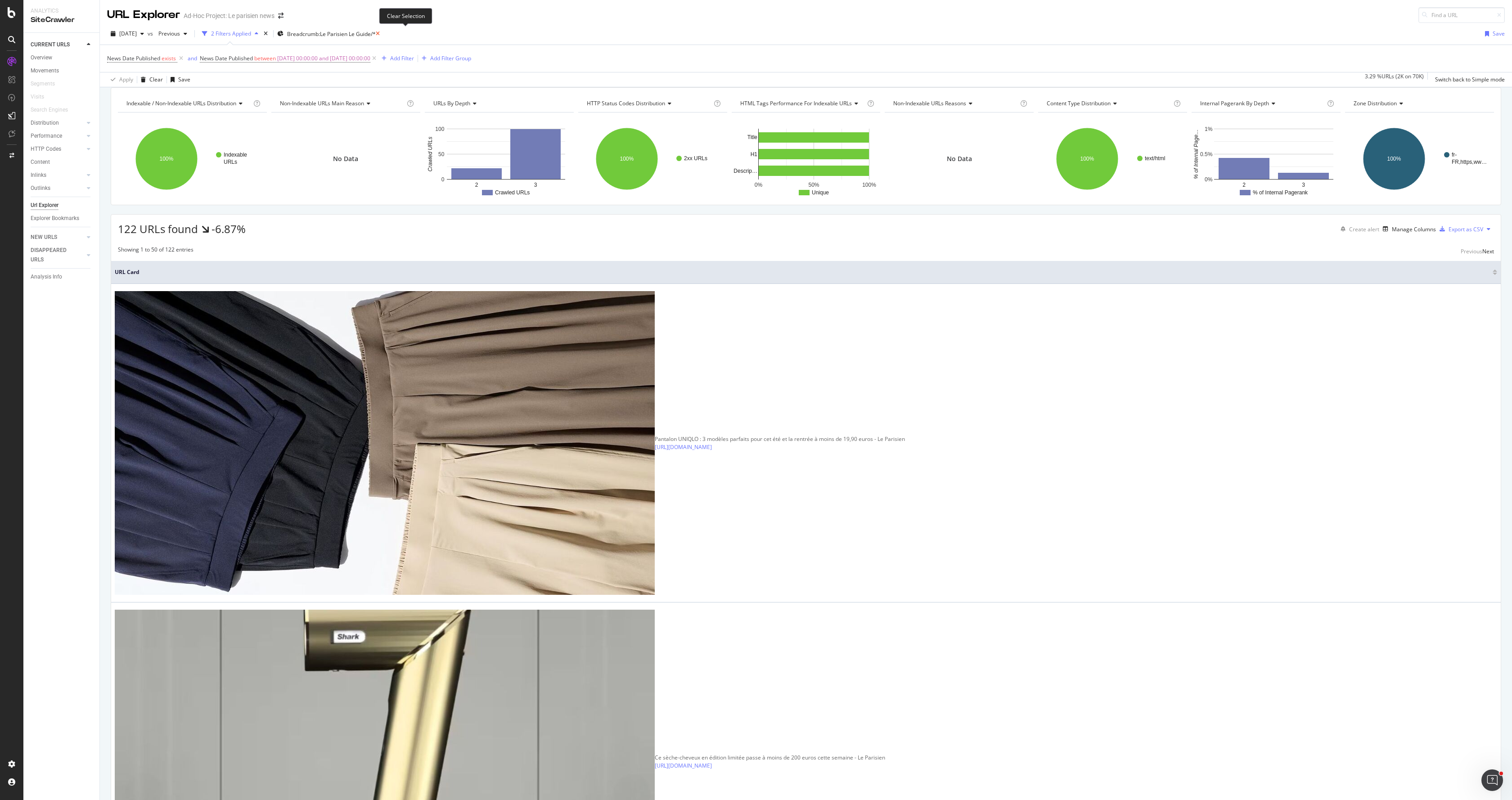
click at [380, 36] on icon at bounding box center [377, 33] width 4 height 5
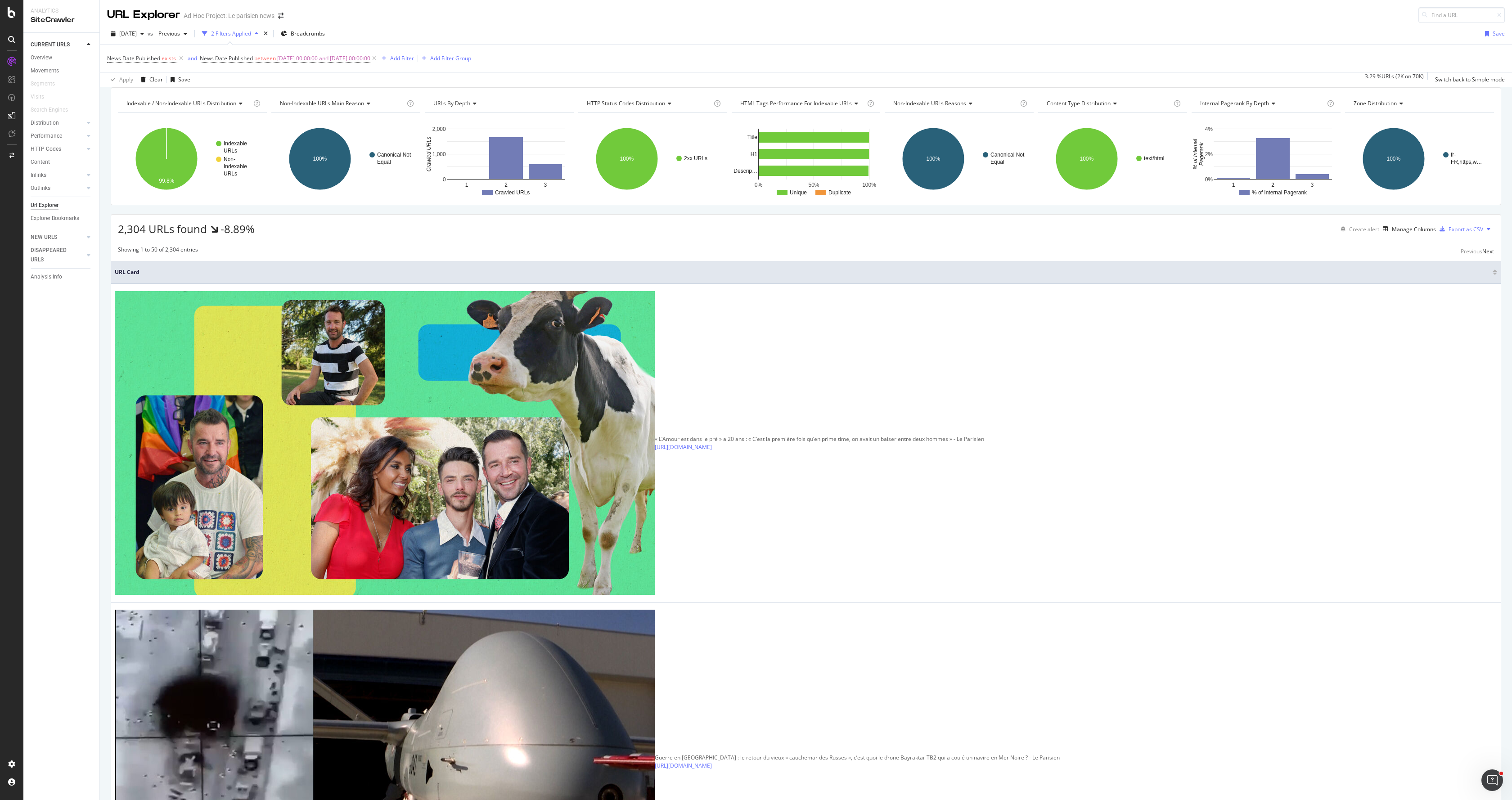
click at [498, 62] on div "News Date Published exists and News Date Published between [DATE] 00:00:00 and …" at bounding box center [805, 59] width 1398 height 27
click at [471, 60] on div "Add Filter Group" at bounding box center [451, 58] width 41 height 8
click at [359, 36] on div "[DATE] vs Previous 2 Filters Applied Breadcrumbs Save" at bounding box center [806, 35] width 1412 height 18
click at [307, 36] on div "Breadcrumbs" at bounding box center [302, 33] width 44 height 8
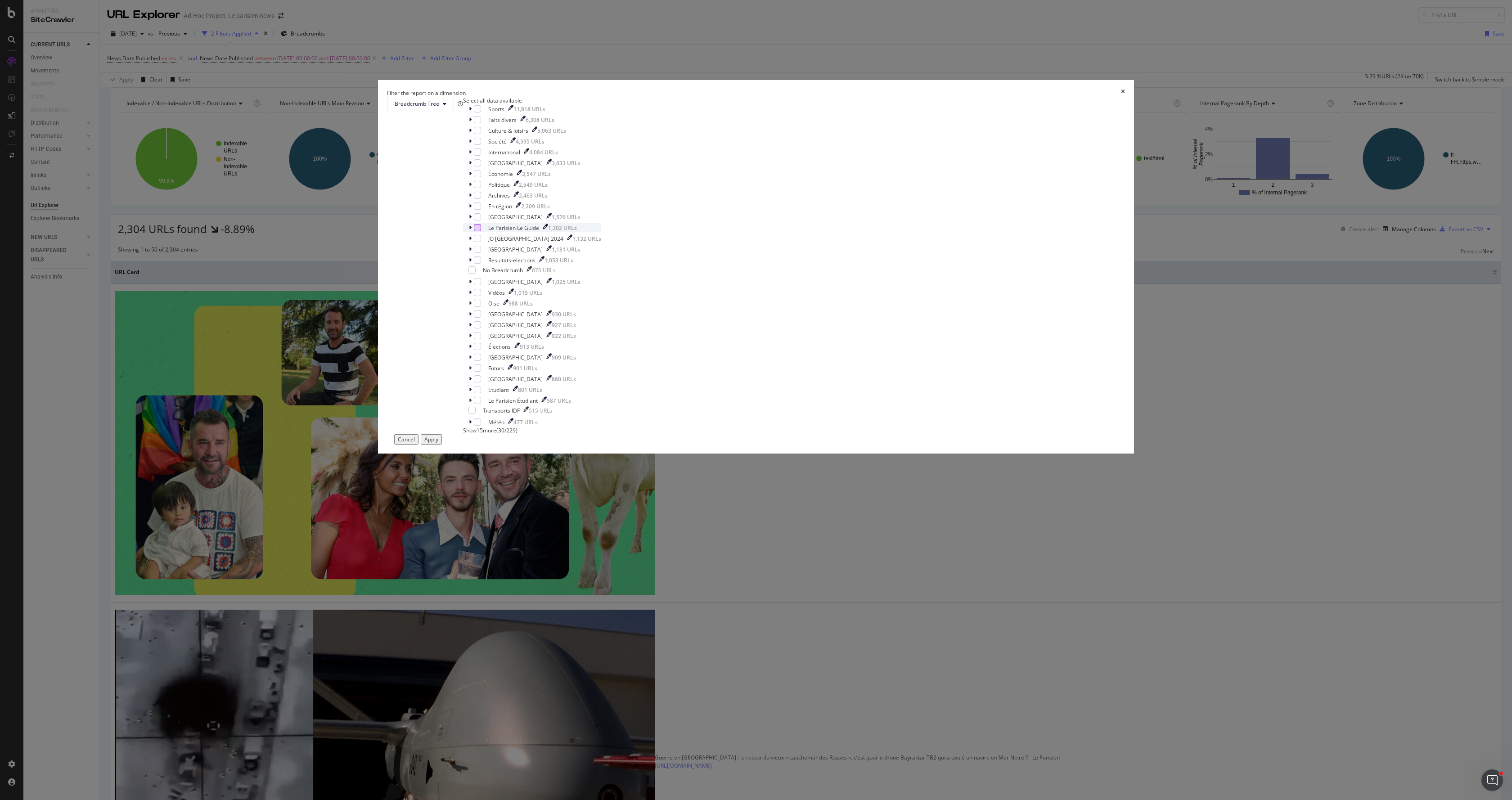
click at [481, 231] on div "modal" at bounding box center [477, 228] width 7 height 7
click at [438, 443] on div "Apply" at bounding box center [431, 439] width 14 height 8
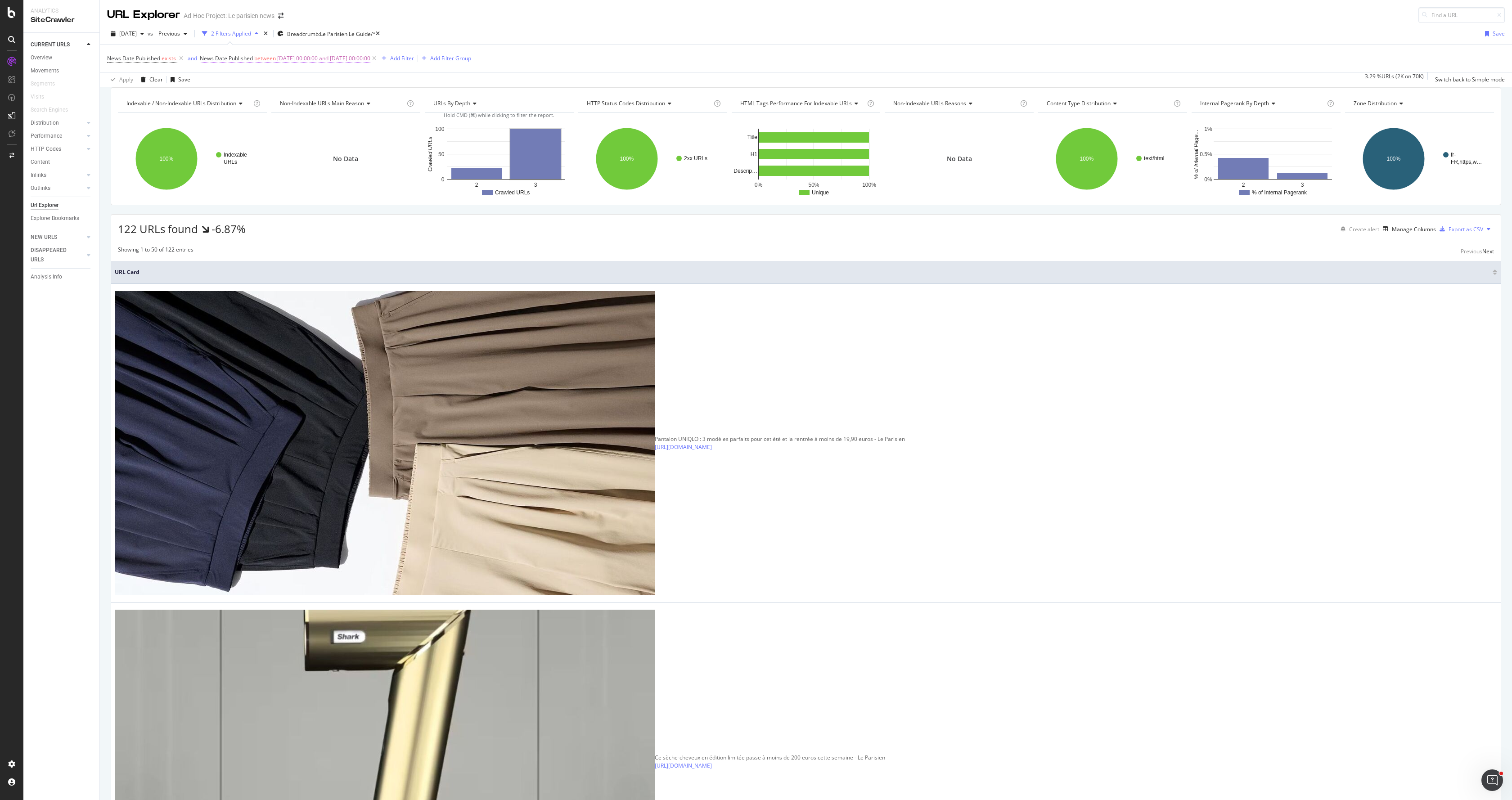
click at [285, 56] on span "[DATE] 00:00:00 and [DATE] 00:00:00" at bounding box center [323, 58] width 93 height 12
click at [233, 110] on input "[DATE] 00:00:00" at bounding box center [257, 110] width 99 height 15
click at [228, 109] on input "[DATE] 00:00:00" at bounding box center [265, 110] width 107 height 10
type input "2025-0-01 00:00:00"
type input "[DATE] 00:00:00"
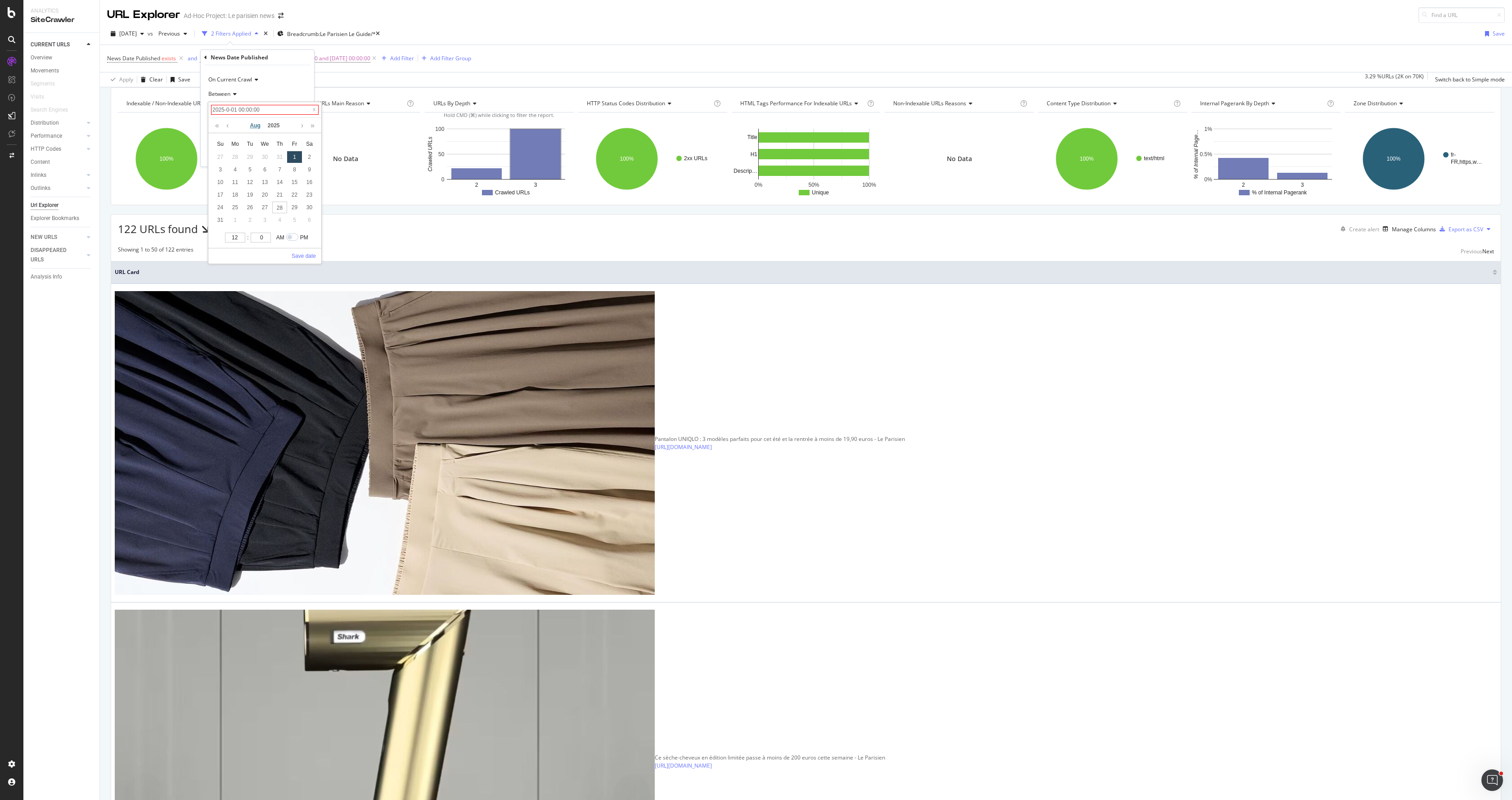
type input "[DATE] 00:00:00"
click at [269, 90] on div "Between" at bounding box center [257, 94] width 99 height 15
click at [357, 87] on div "Indexable / Non-Indexable URLs distribution Chart (by Value) Table Expand Expor…" at bounding box center [806, 87] width 1412 height 0
click at [314, 61] on span "[DATE] 00:00:00 and [DATE] 00:00:00" at bounding box center [323, 58] width 93 height 12
click at [231, 113] on input "[DATE] 00:00:00" at bounding box center [257, 110] width 99 height 15
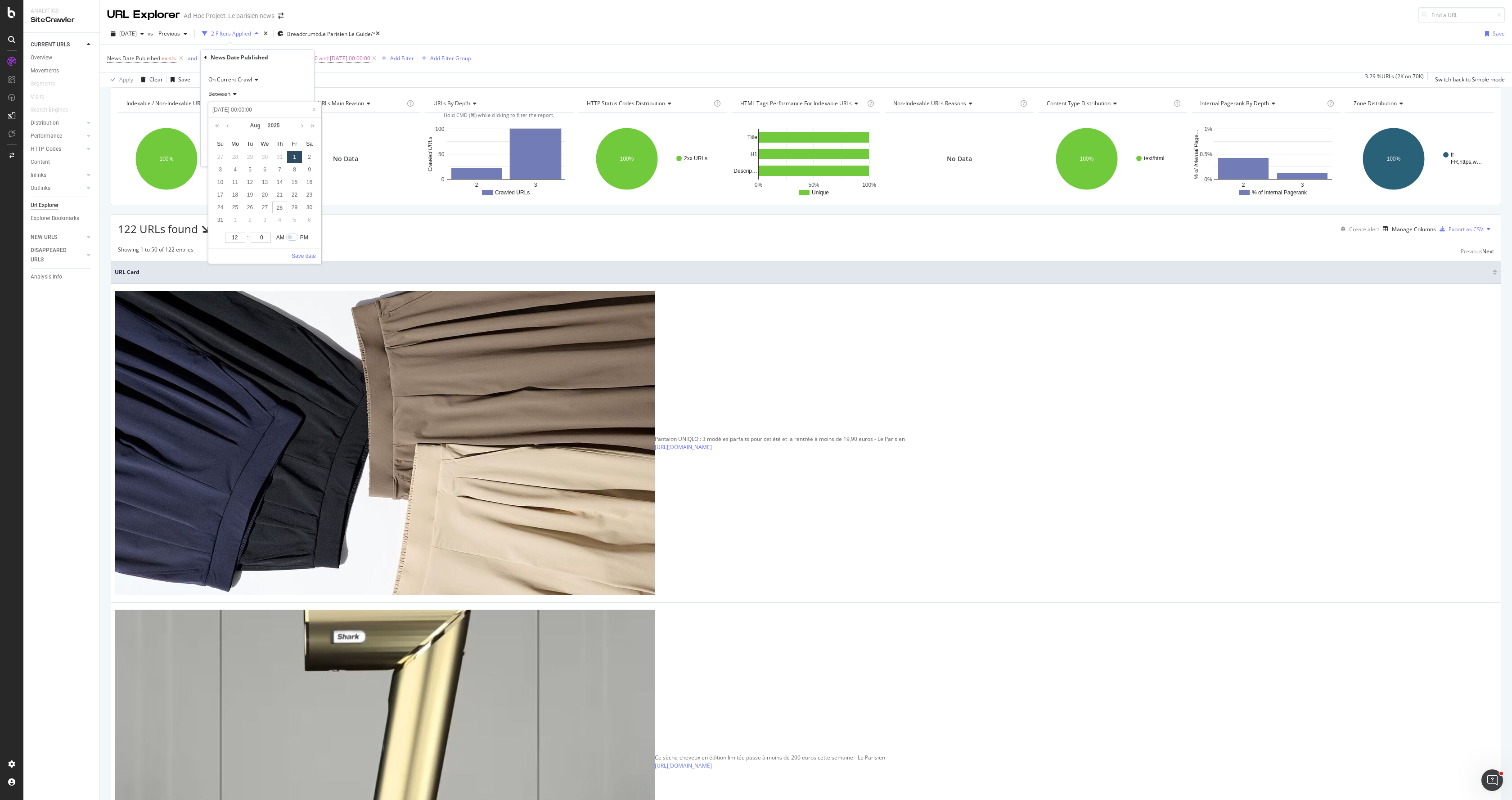
click at [232, 107] on input "[DATE] 00:00:00" at bounding box center [265, 110] width 107 height 10
type input "2025-0-01 00:00:00"
type input "[DATE] 00:00:00"
click at [300, 256] on link "Save date" at bounding box center [303, 256] width 24 height 8
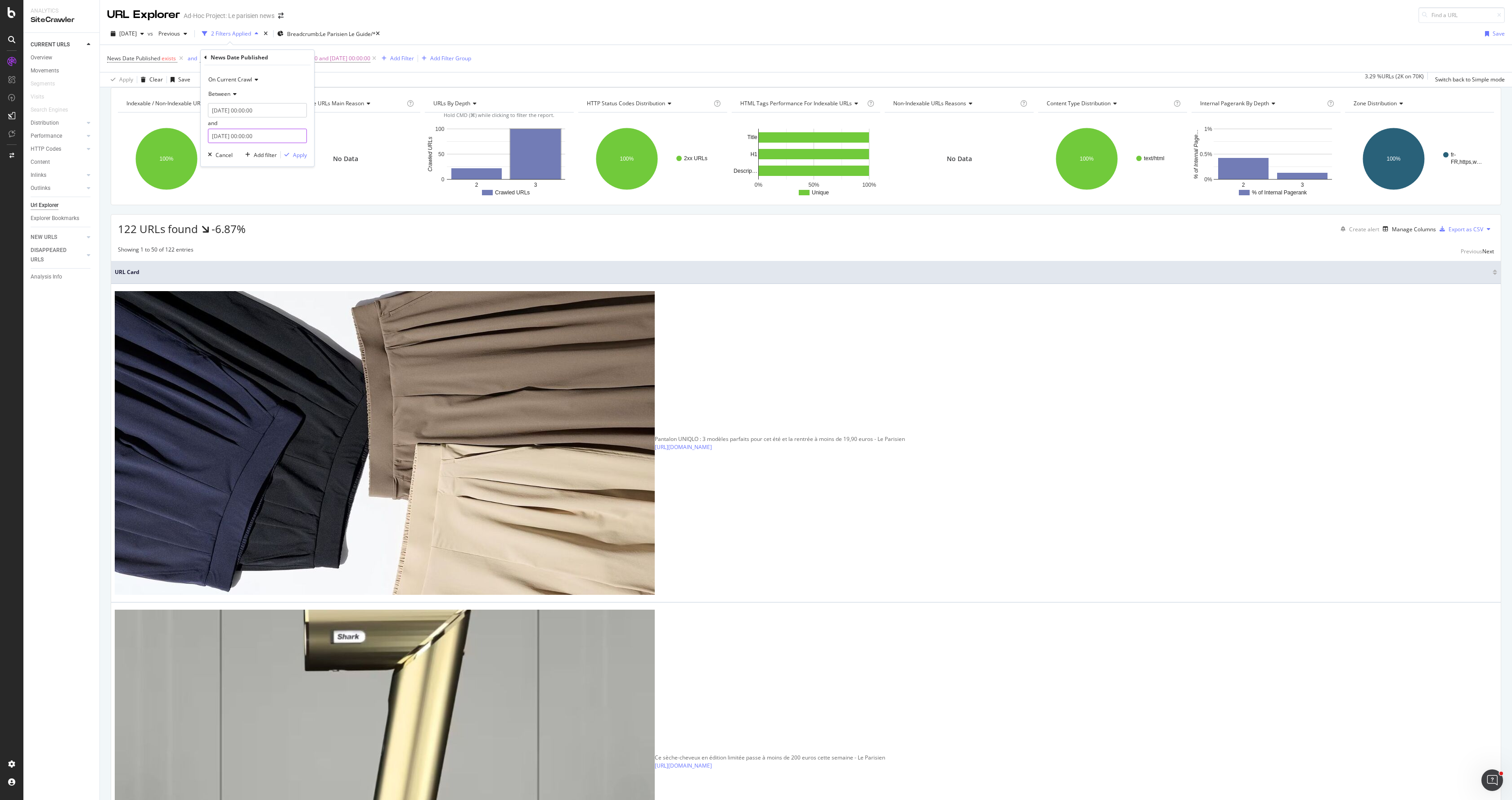
click at [243, 131] on input "[DATE] 00:00:00" at bounding box center [257, 136] width 99 height 15
click at [232, 135] on input "[DATE] 00:00:00" at bounding box center [265, 135] width 107 height 10
click at [238, 134] on input "[DATE] 00:00:00" at bounding box center [265, 135] width 107 height 10
type input "2025-08-0 00:00:00"
type input "[DATE] 00:00:00"
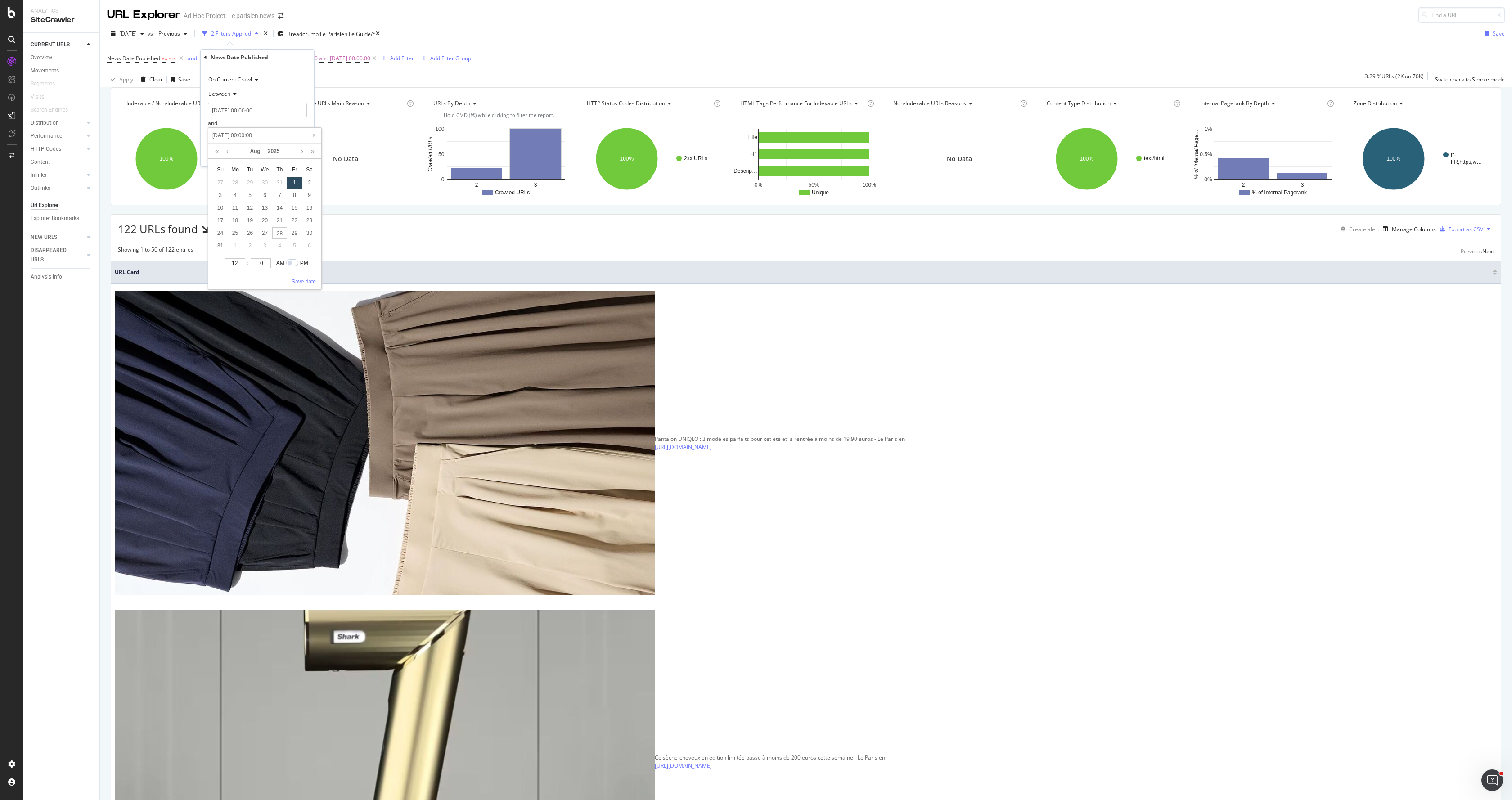
type input "[DATE] 00:00:00"
click at [306, 279] on link "Save date" at bounding box center [303, 282] width 24 height 8
click at [300, 158] on div "Apply" at bounding box center [300, 155] width 14 height 8
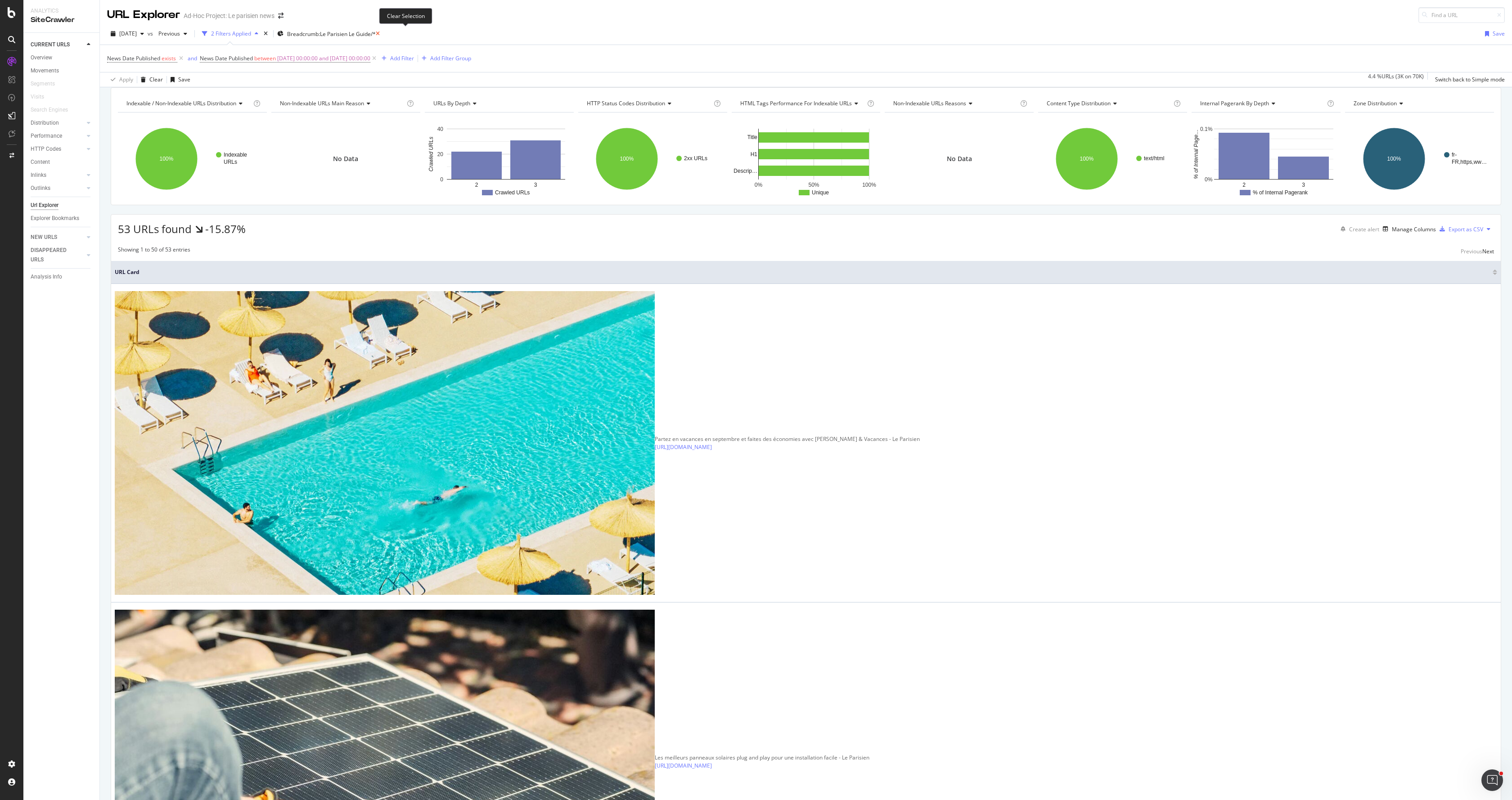
click at [380, 34] on icon at bounding box center [377, 33] width 4 height 5
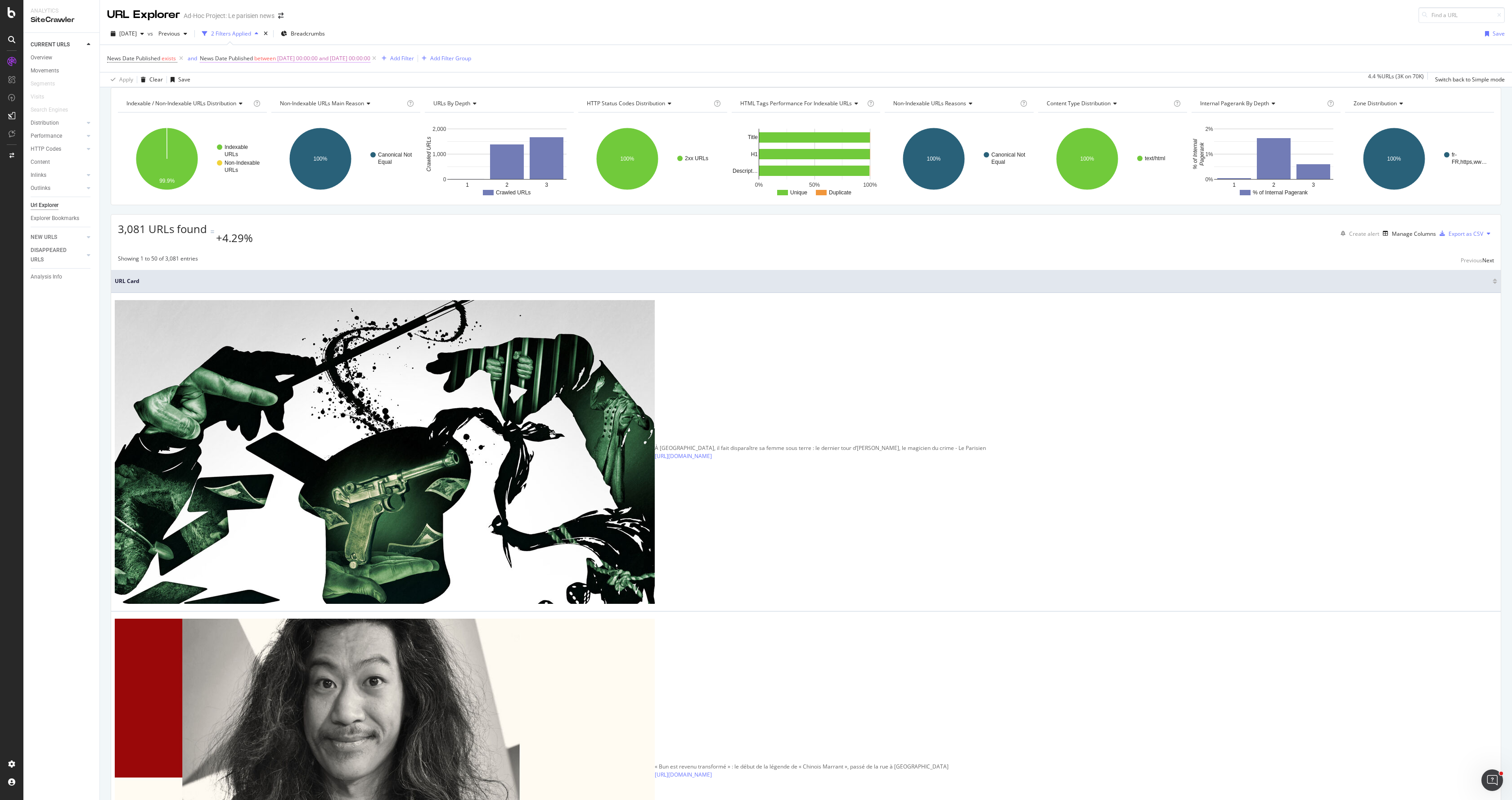
click at [282, 61] on span "[DATE] 00:00:00 and [DATE] 00:00:00" at bounding box center [323, 58] width 93 height 12
click at [231, 113] on input "[DATE] 00:00:00" at bounding box center [257, 110] width 99 height 15
click at [230, 111] on input "[DATE] 00:00:00" at bounding box center [265, 110] width 107 height 10
click at [229, 111] on input "[DATE] 00:00:00" at bounding box center [265, 110] width 107 height 10
type input "[DATE] 00:00:00"
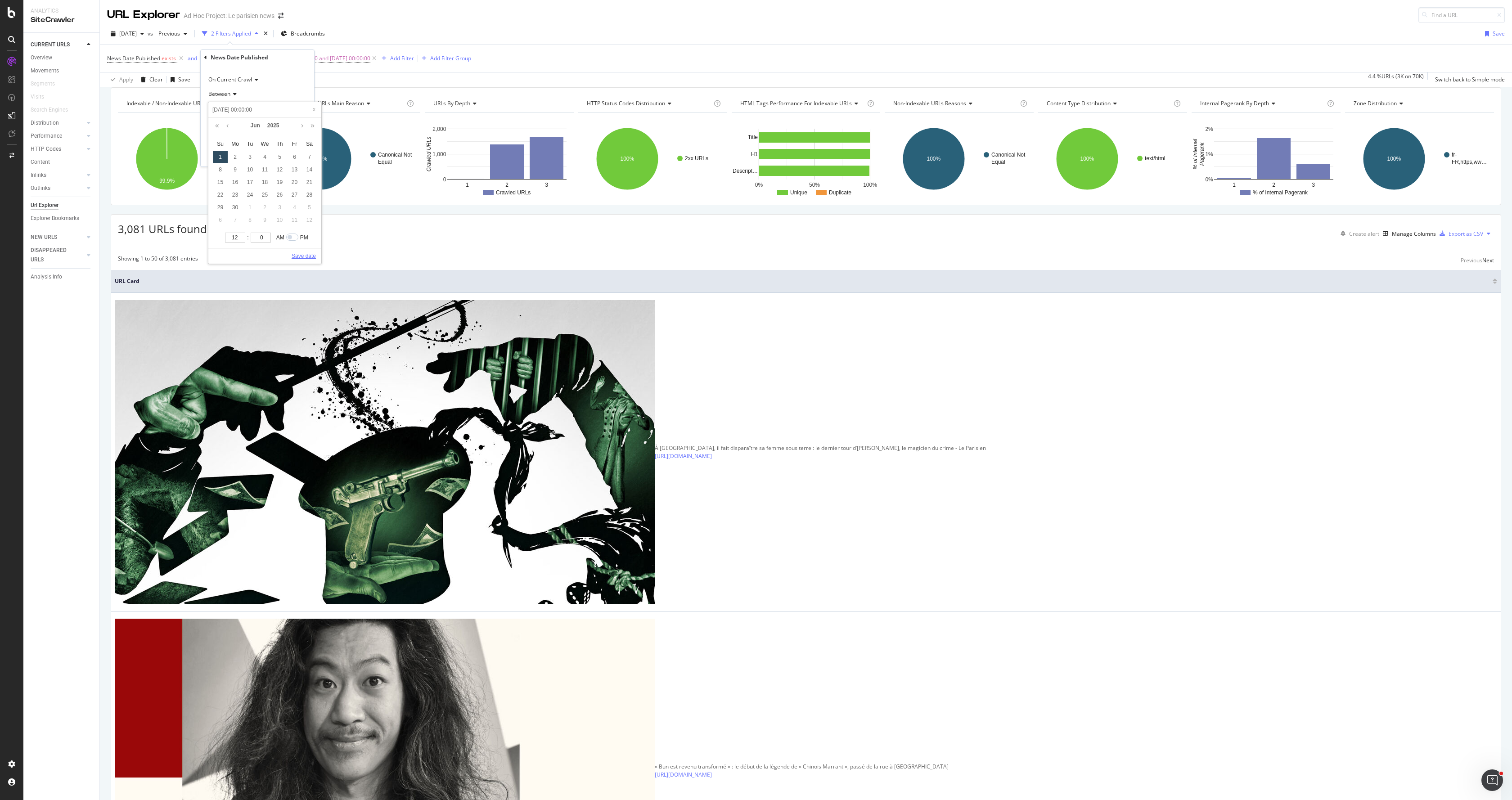
type input "[DATE] 00:00:00"
click at [306, 253] on link "Save date" at bounding box center [303, 256] width 24 height 8
click at [233, 132] on input "[DATE] 00:00:00" at bounding box center [257, 136] width 99 height 15
click at [231, 134] on input "[DATE] 00:00:00" at bounding box center [265, 135] width 107 height 10
type input "2025-0-01 00:00:00"
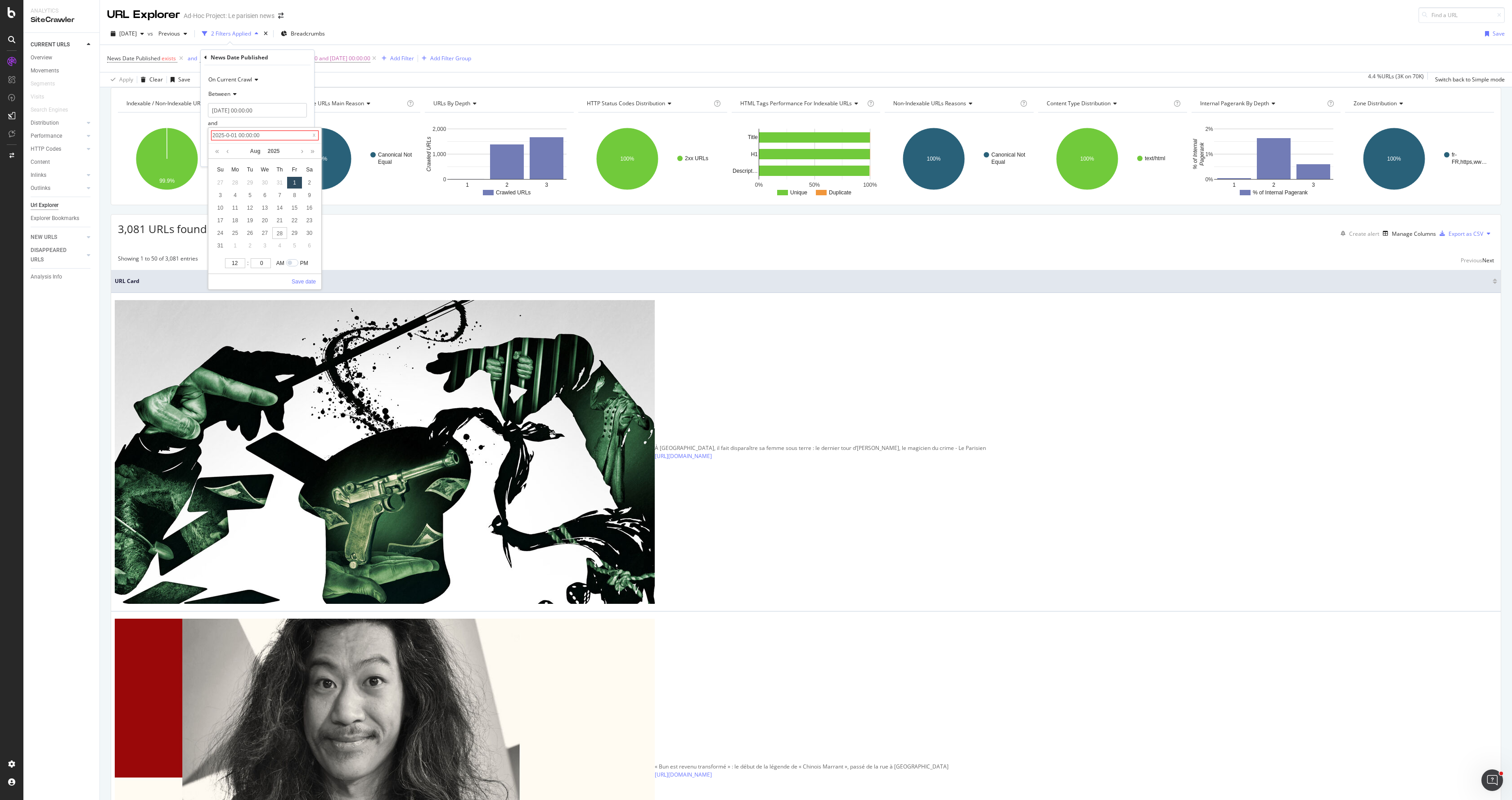
type input "[DATE] 00:00:00"
click at [301, 279] on link "Save date" at bounding box center [303, 282] width 24 height 8
click at [302, 156] on div "Apply" at bounding box center [300, 155] width 14 height 8
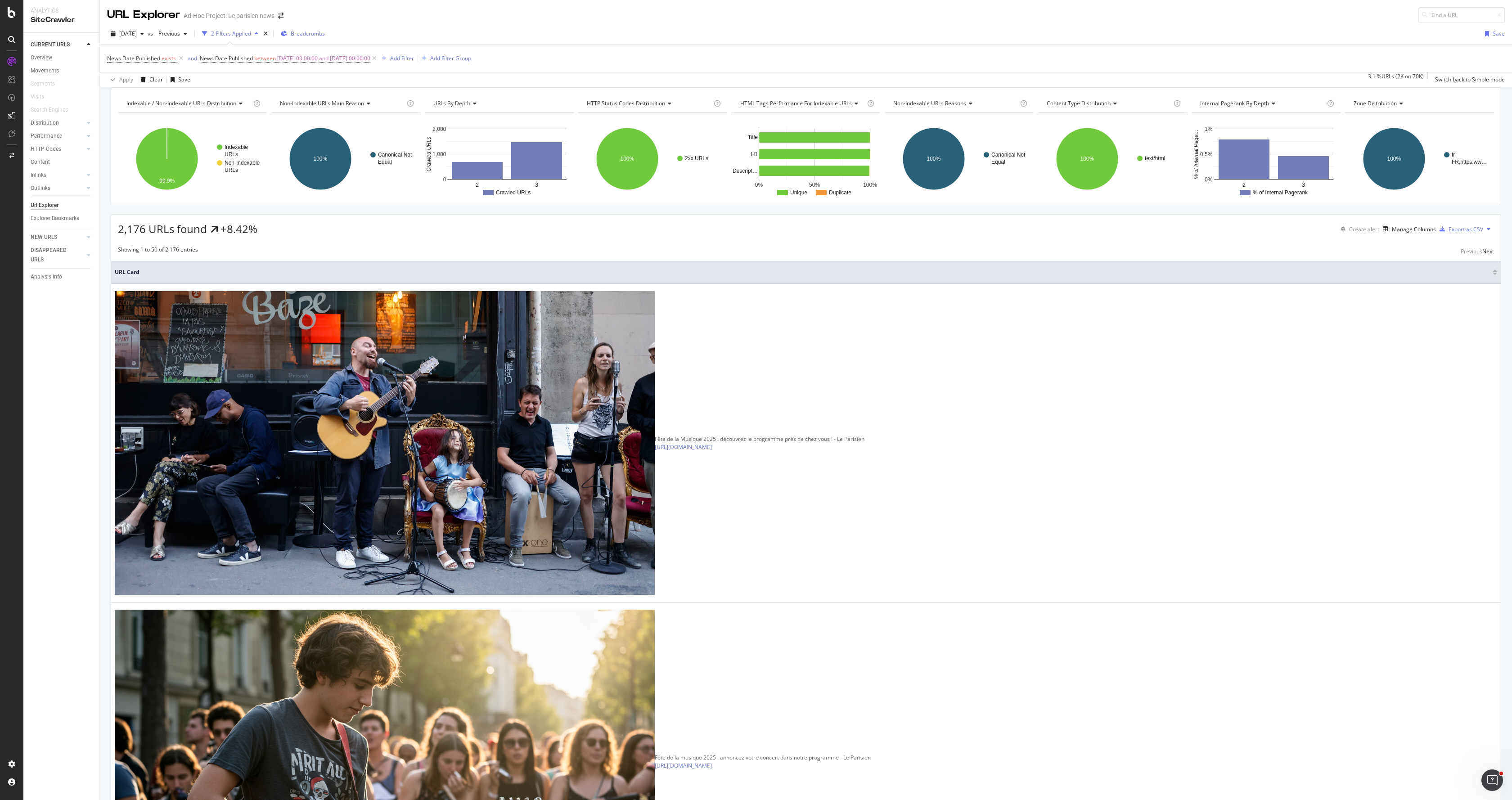
click at [319, 39] on div "Breadcrumbs" at bounding box center [302, 33] width 44 height 13
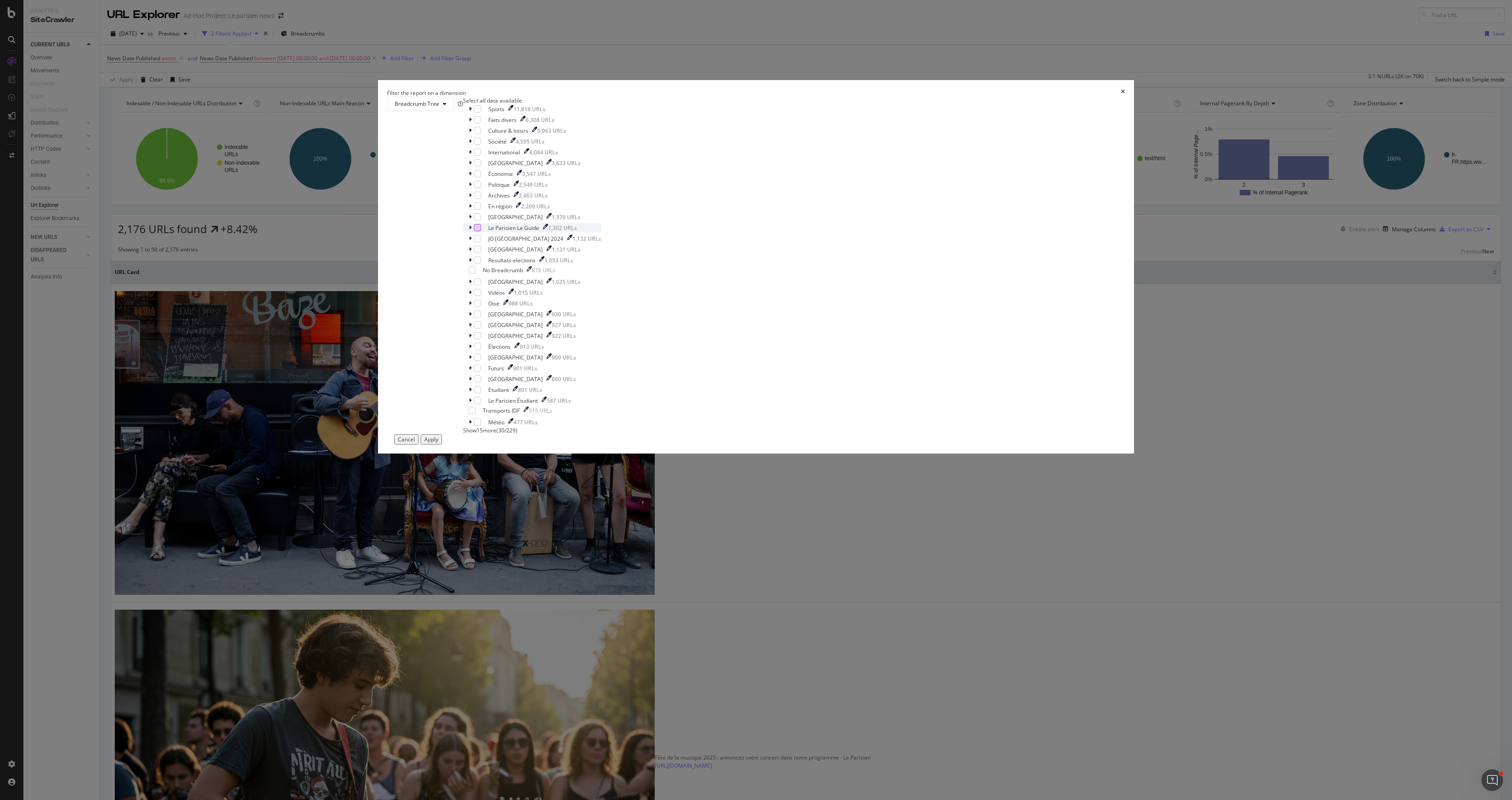
click at [481, 231] on div "modal" at bounding box center [477, 228] width 7 height 7
click at [846, 444] on div "Cancel Apply" at bounding box center [755, 440] width 738 height 11
click at [438, 443] on div "Apply" at bounding box center [431, 439] width 14 height 8
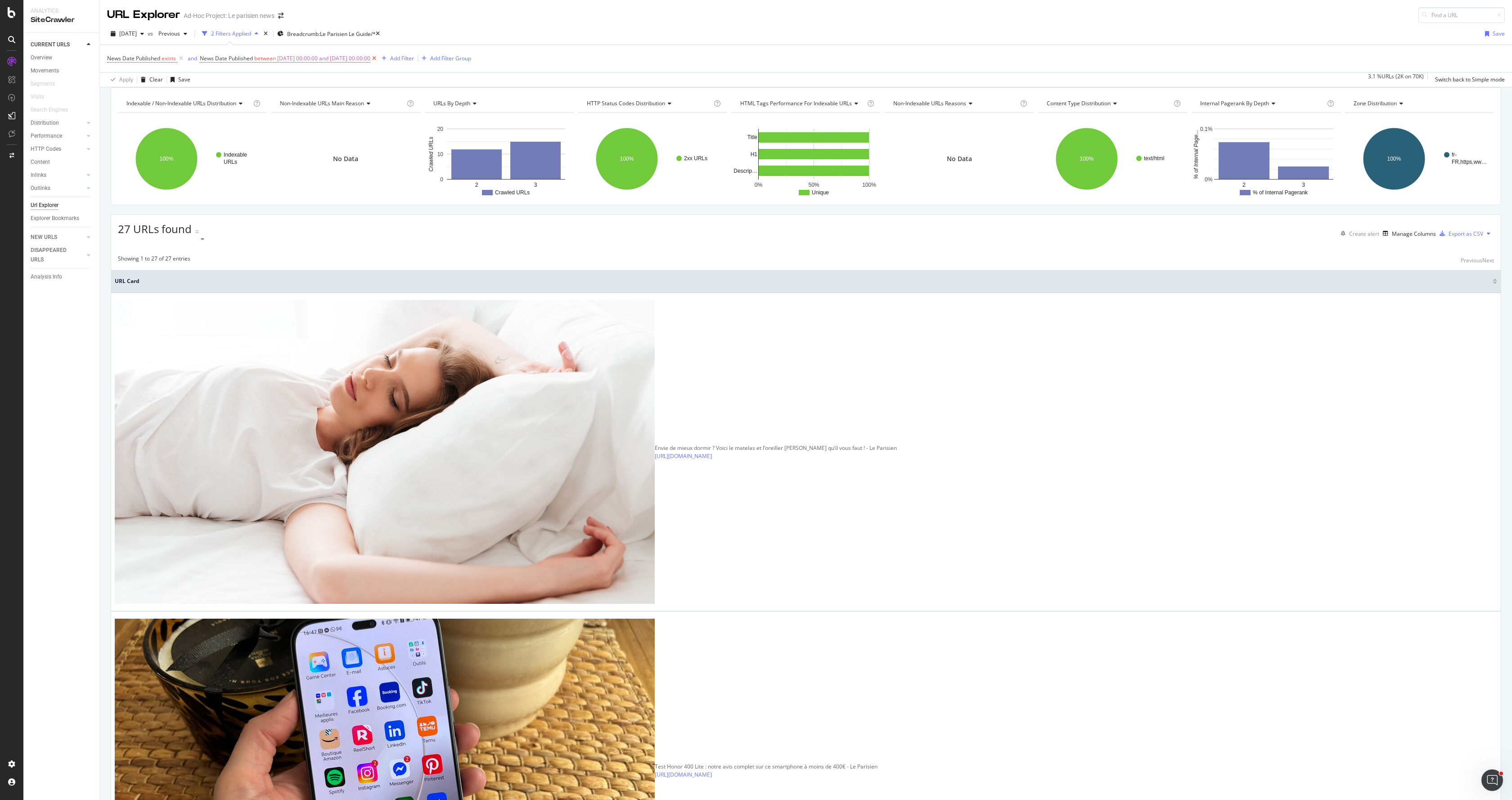
click at [378, 61] on icon at bounding box center [374, 58] width 8 height 9
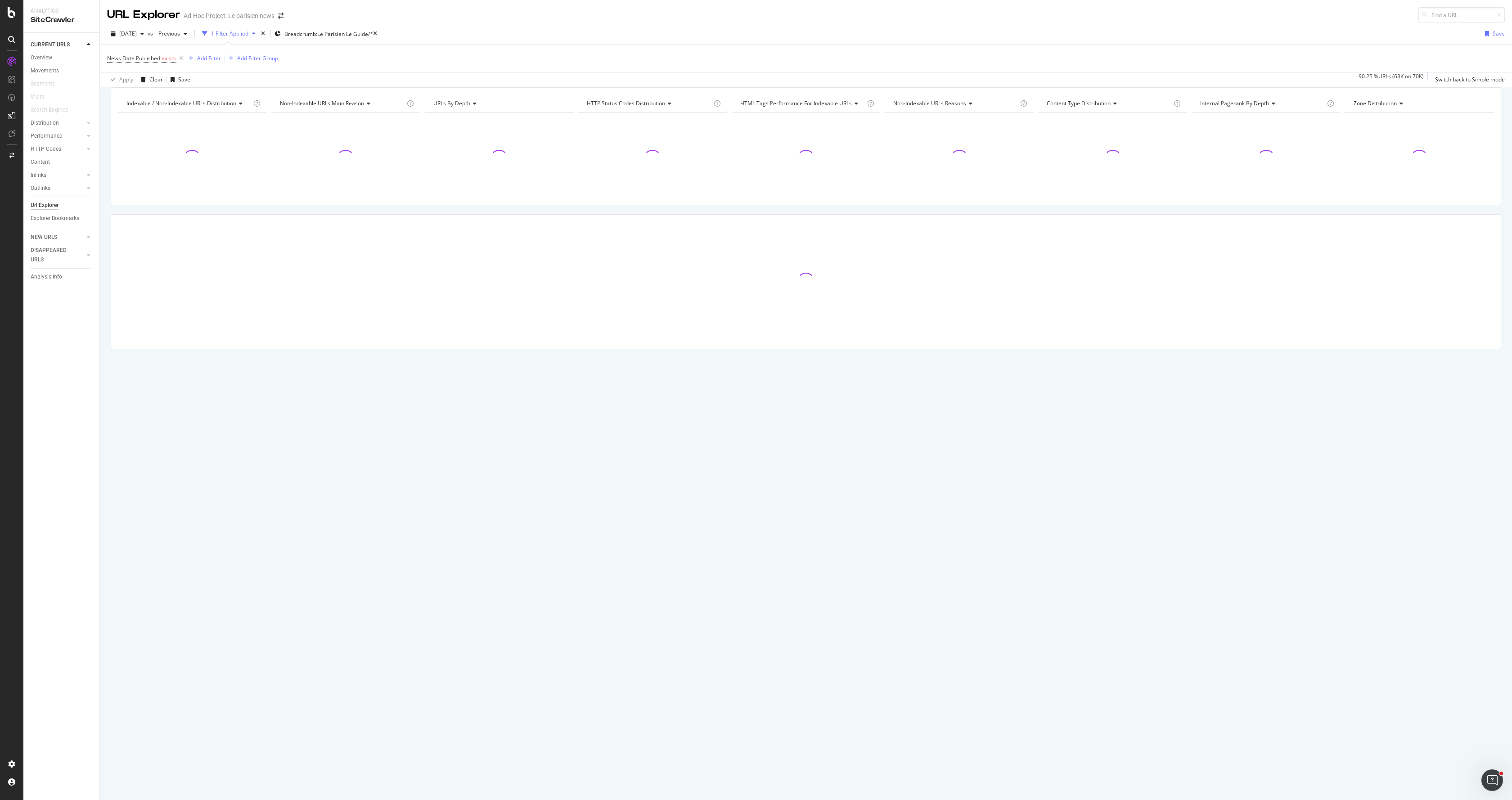
click at [217, 57] on div "Add Filter" at bounding box center [209, 58] width 24 height 8
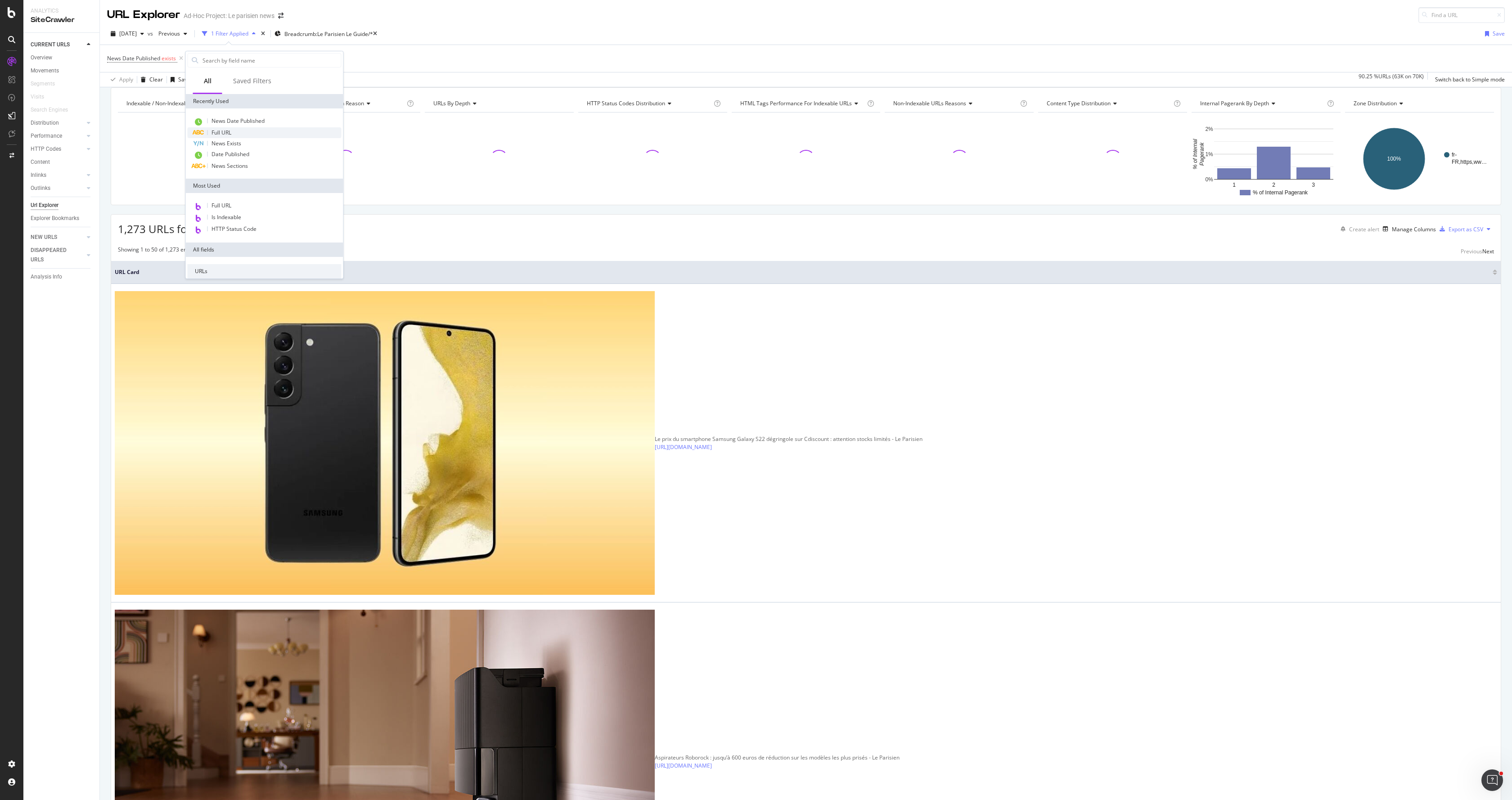
click at [232, 134] on div "Full URL" at bounding box center [265, 133] width 154 height 11
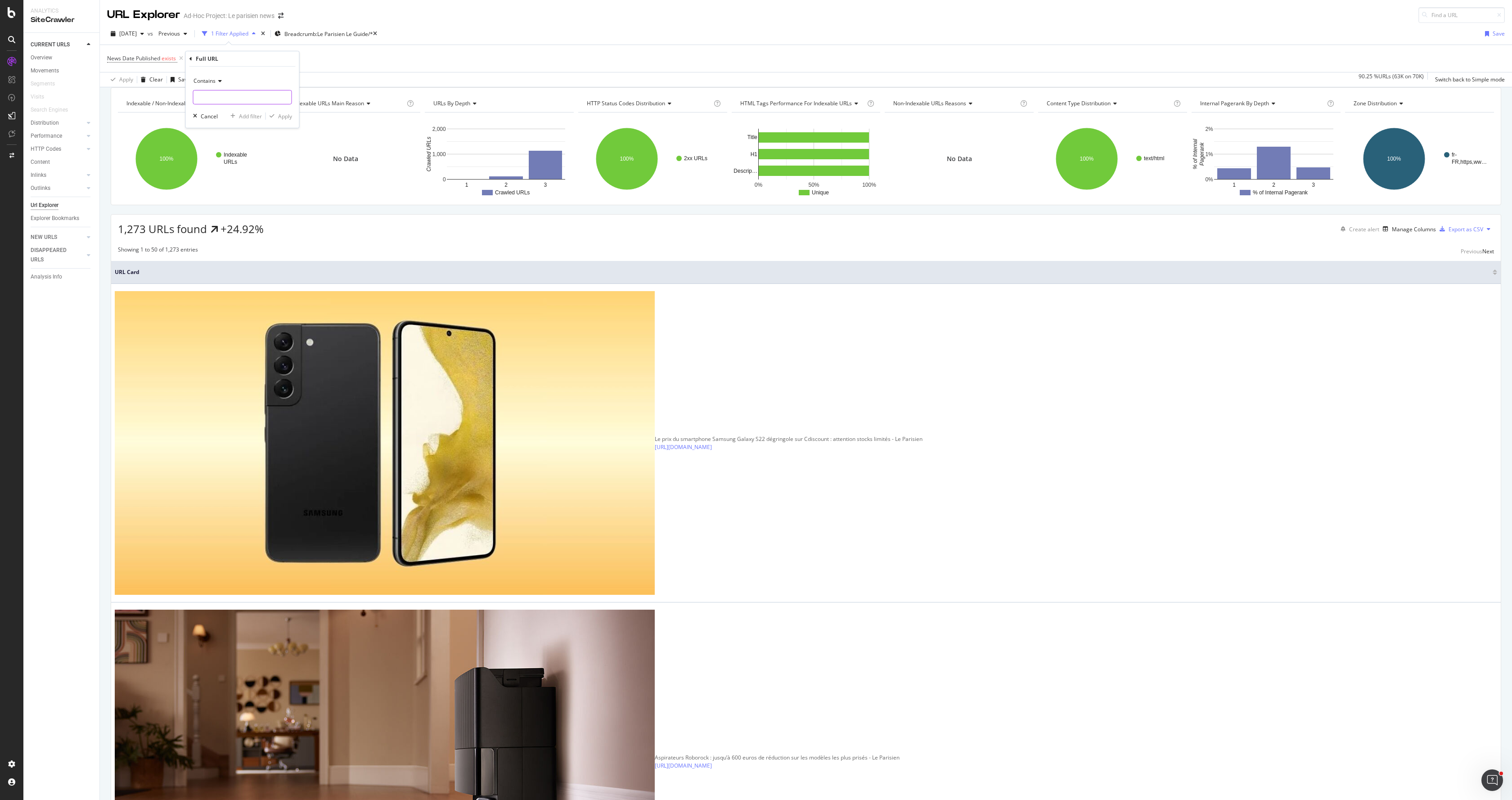
click at [235, 95] on input "text" at bounding box center [242, 97] width 98 height 15
paste input "BNI6C2YCLFFPZNQSN5B3U5K53E"
type input "BNI6C2YCLFFPZNQSN5B3U5K53E"
click at [292, 116] on div "Contains BNI6C2YCLFFPZNQSN5B3U5K53E Cancel Add filter Apply" at bounding box center [242, 97] width 113 height 61
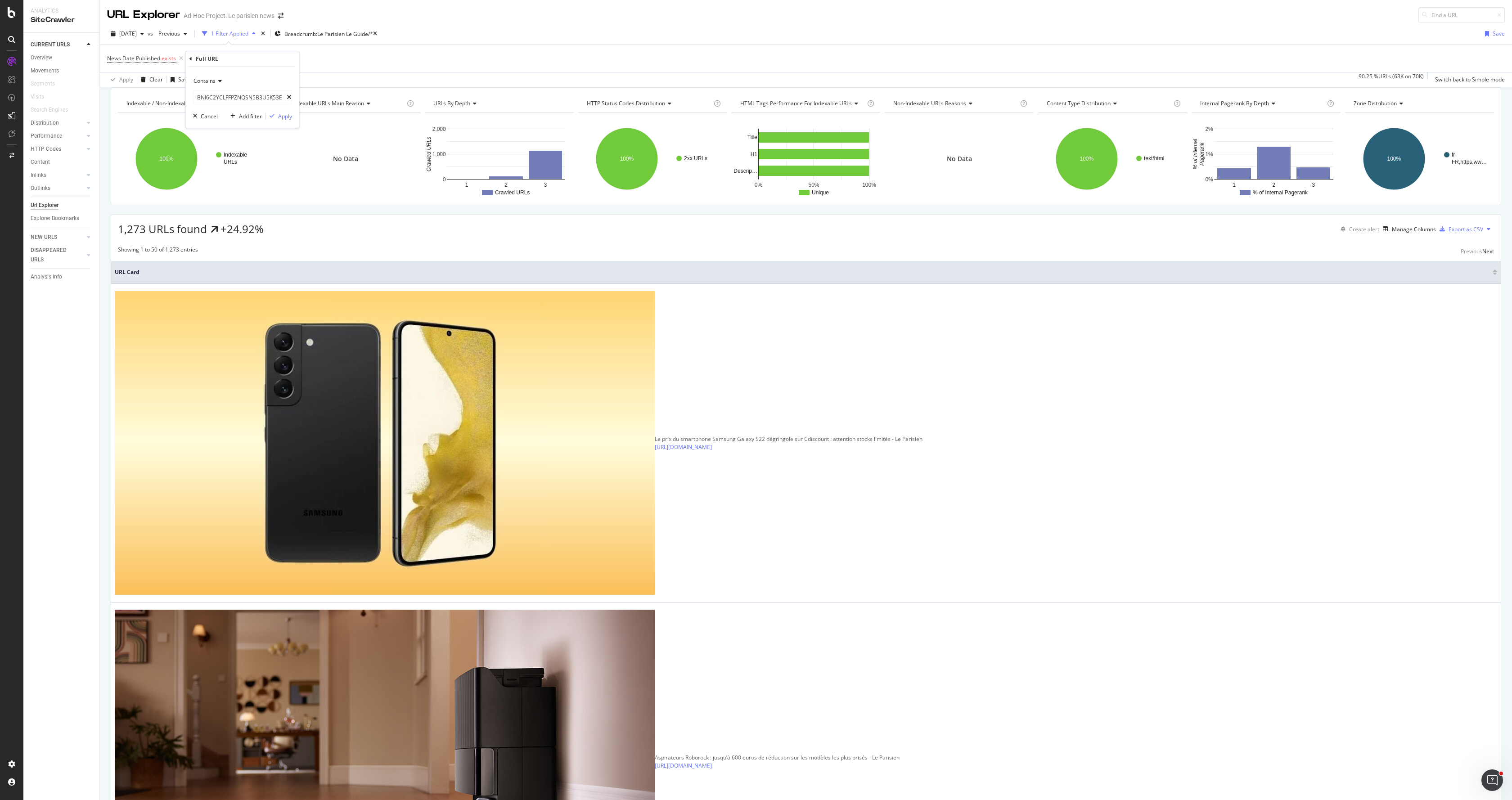
scroll to position [0, 0]
click at [286, 115] on div "Apply" at bounding box center [285, 116] width 14 height 8
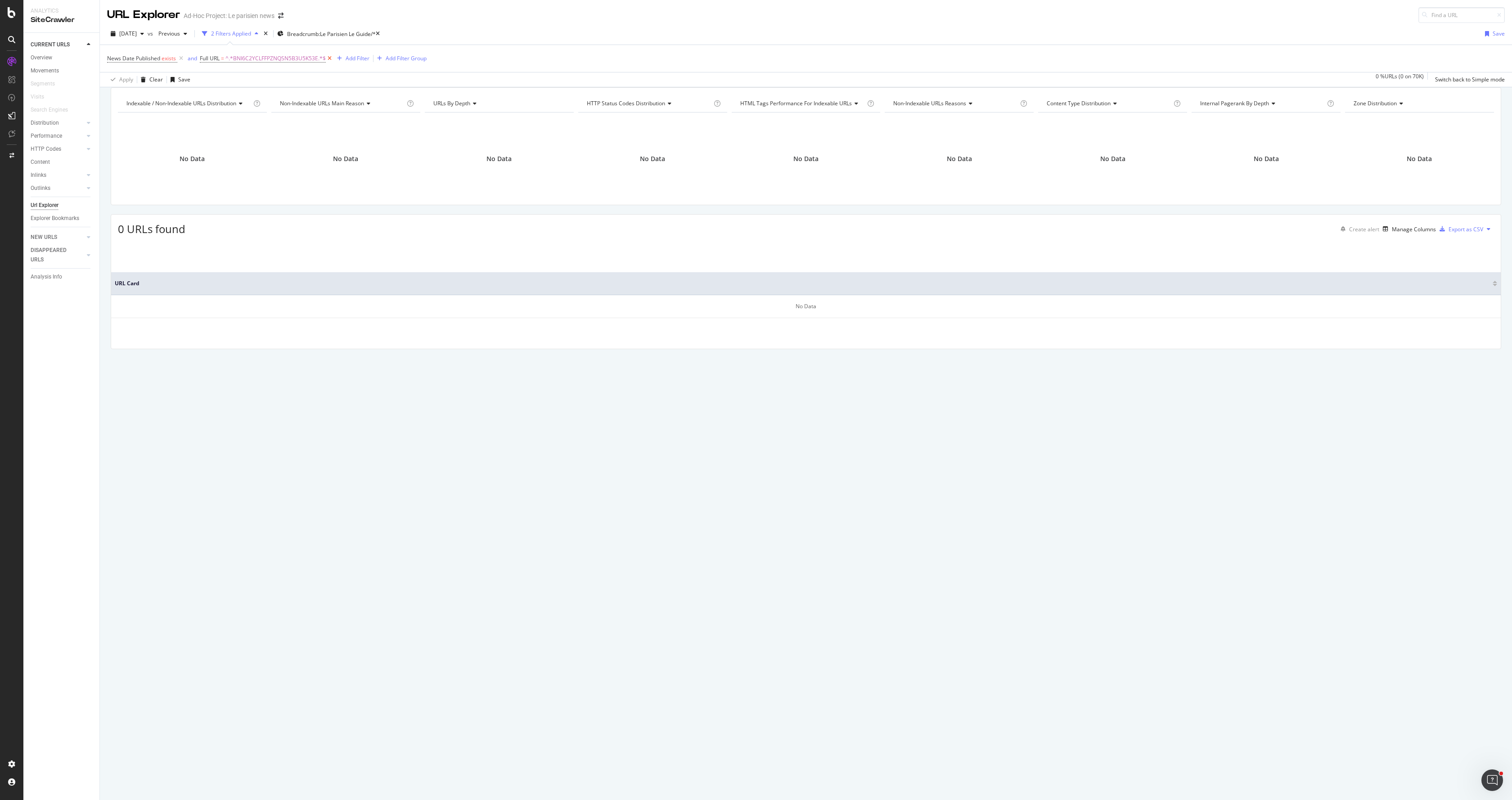
click at [330, 60] on icon at bounding box center [329, 58] width 8 height 9
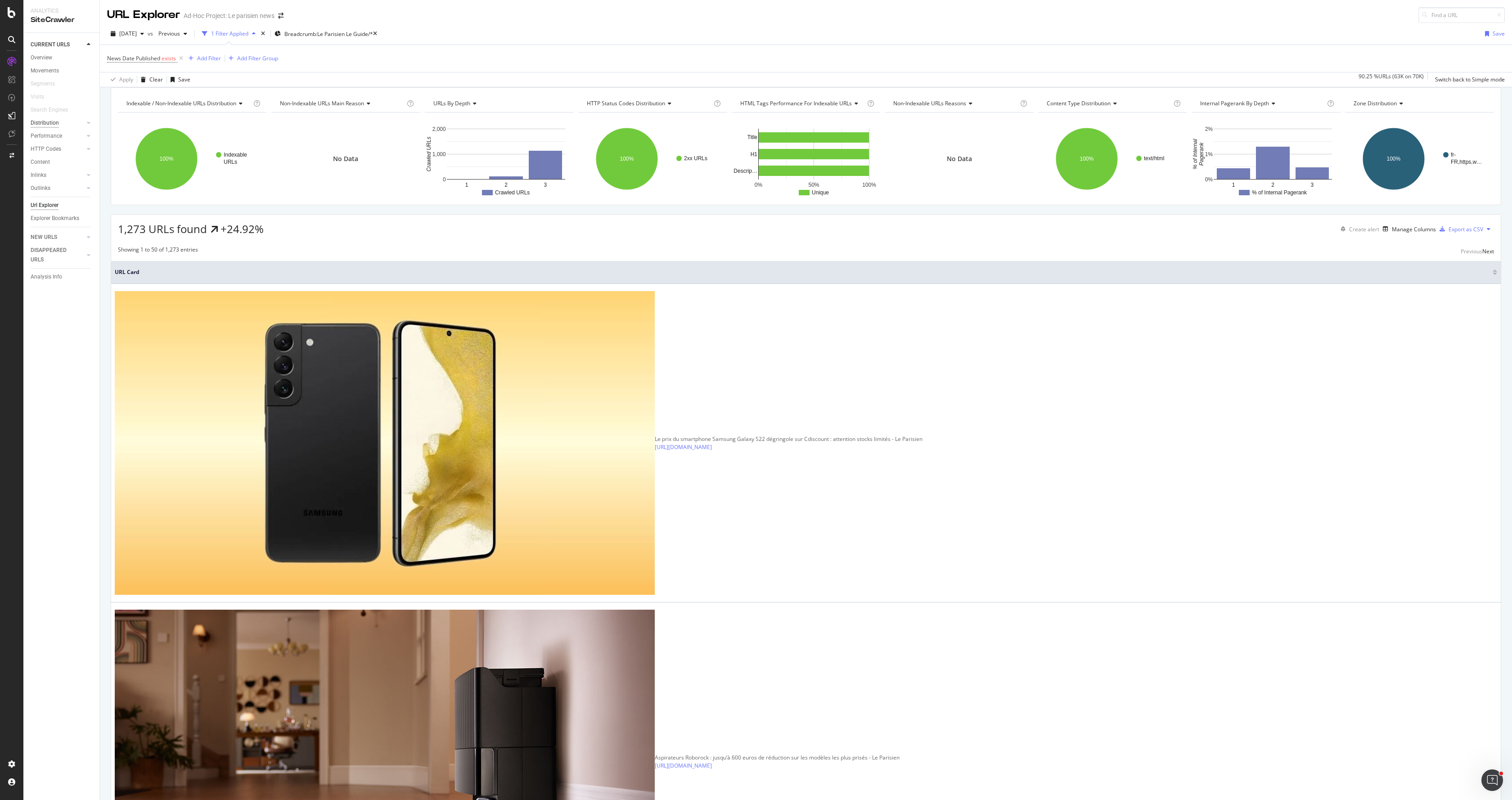
click at [45, 121] on div "Distribution" at bounding box center [45, 123] width 28 height 9
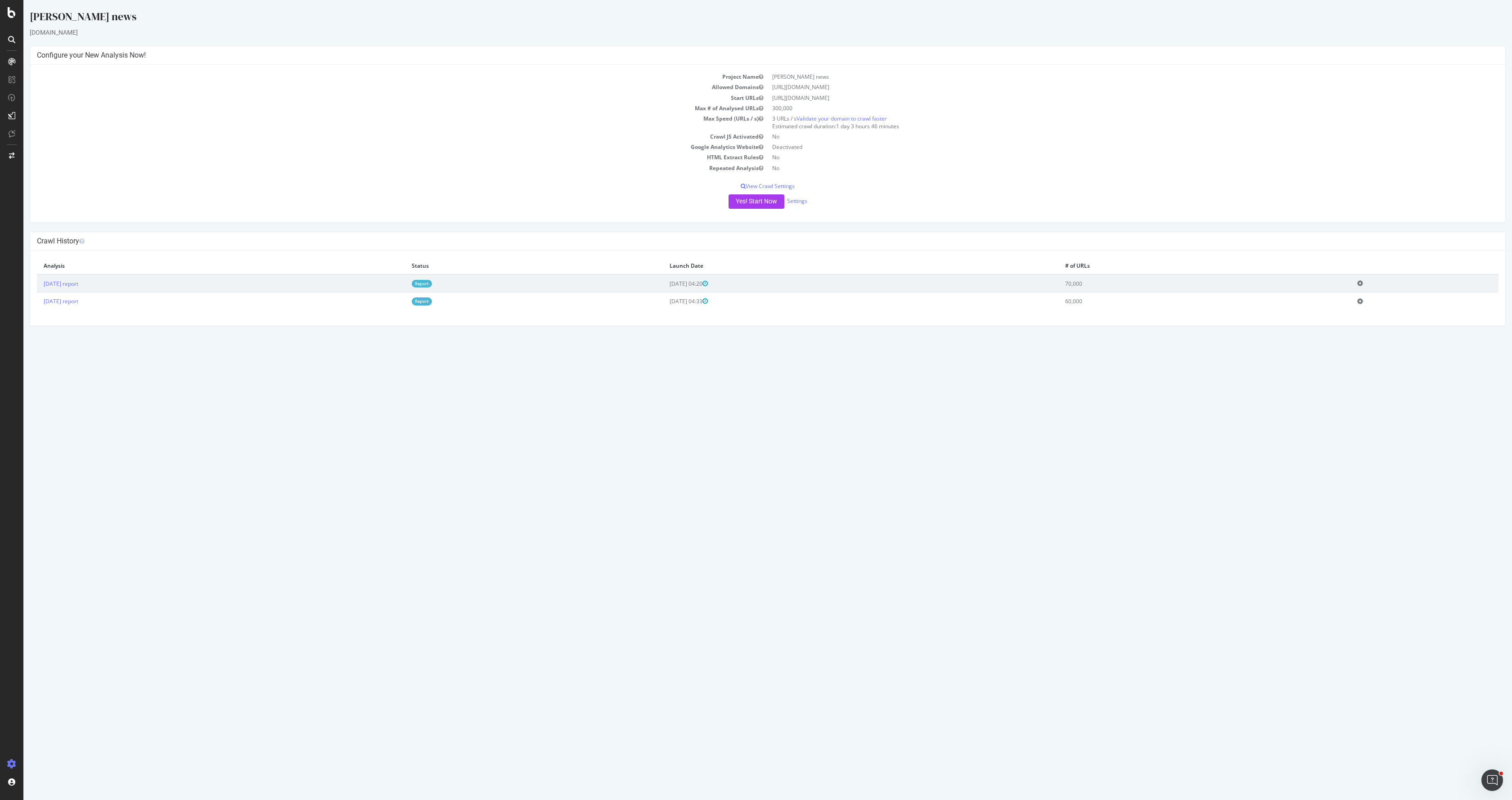
click at [807, 198] on div "Yes! Start Now Settings" at bounding box center [768, 201] width 1462 height 15
click at [803, 198] on link "Settings" at bounding box center [797, 201] width 20 height 8
click at [749, 205] on button "Yes! Start Now" at bounding box center [756, 201] width 56 height 15
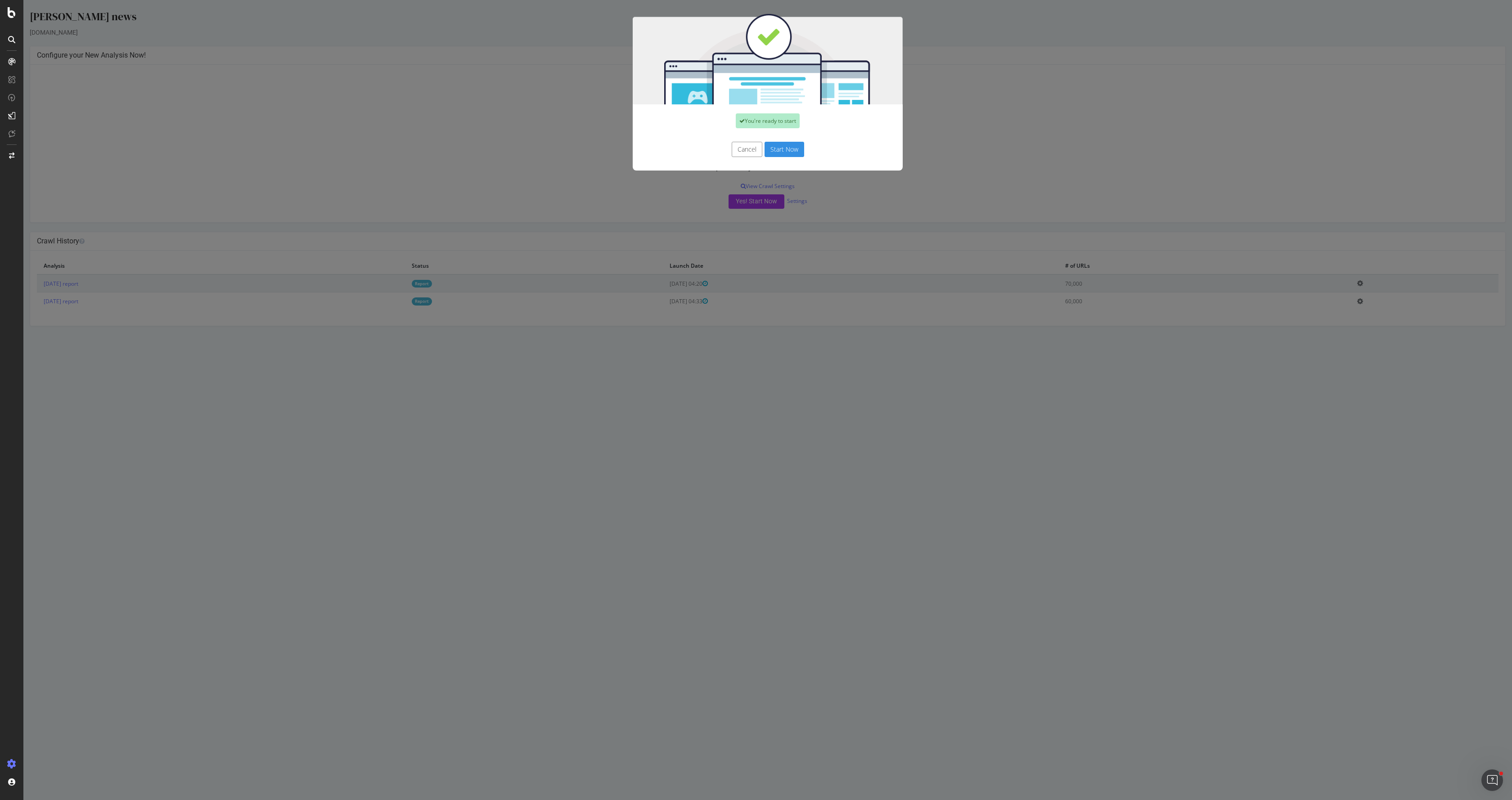
click at [779, 147] on button "Start Now" at bounding box center [784, 150] width 39 height 15
